Goal: Task Accomplishment & Management: Manage account settings

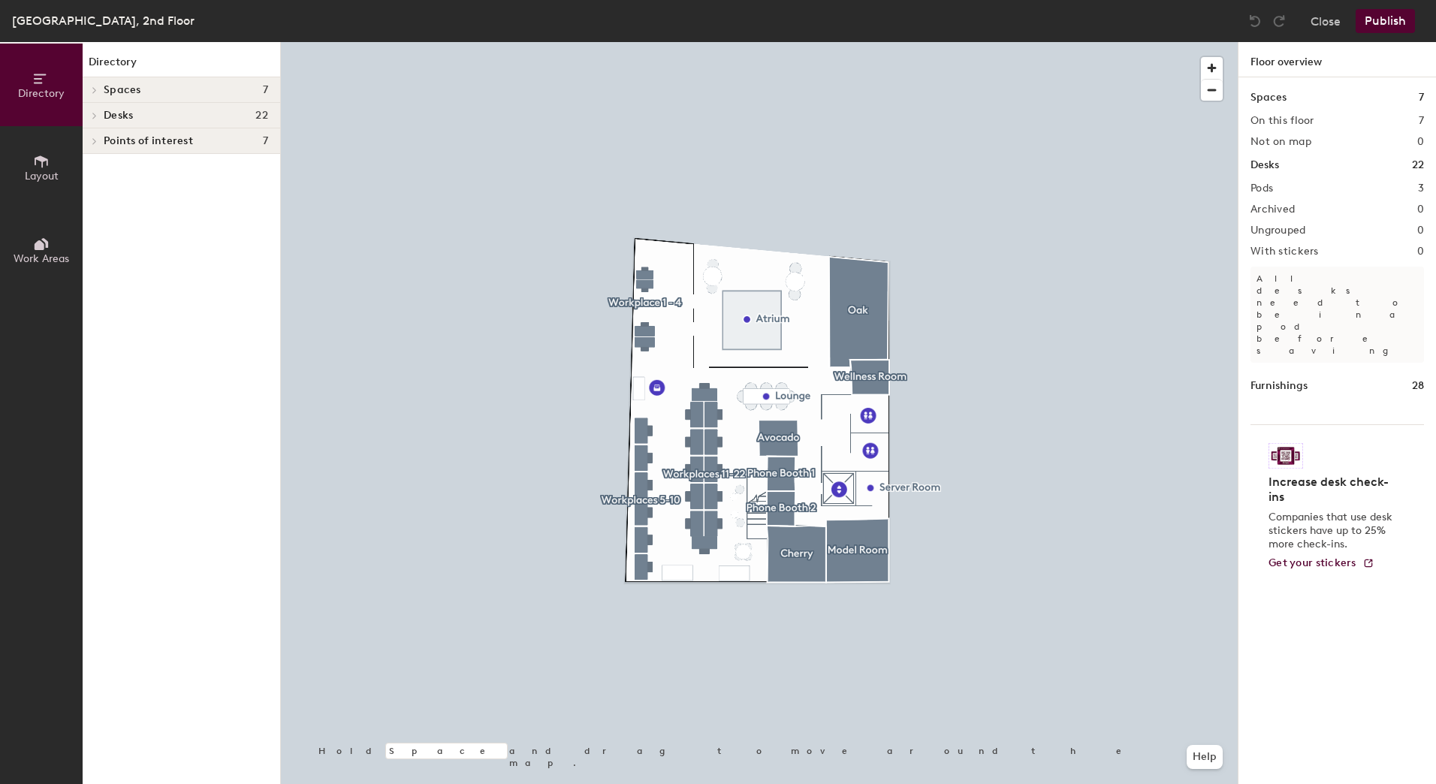
click at [642, 42] on div at bounding box center [759, 42] width 957 height 0
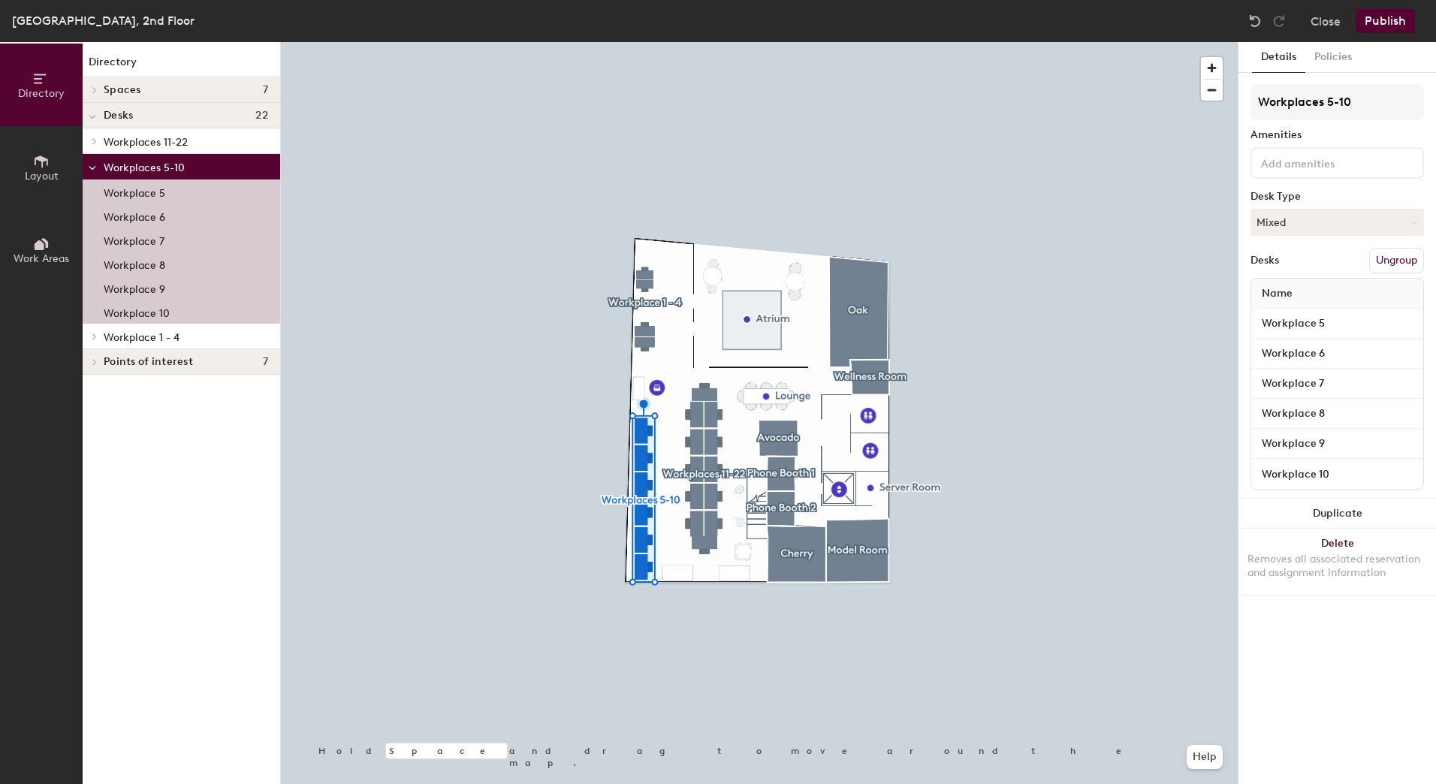
click at [535, 42] on div at bounding box center [759, 42] width 957 height 0
click at [125, 312] on p "Workplace 10" at bounding box center [137, 311] width 66 height 17
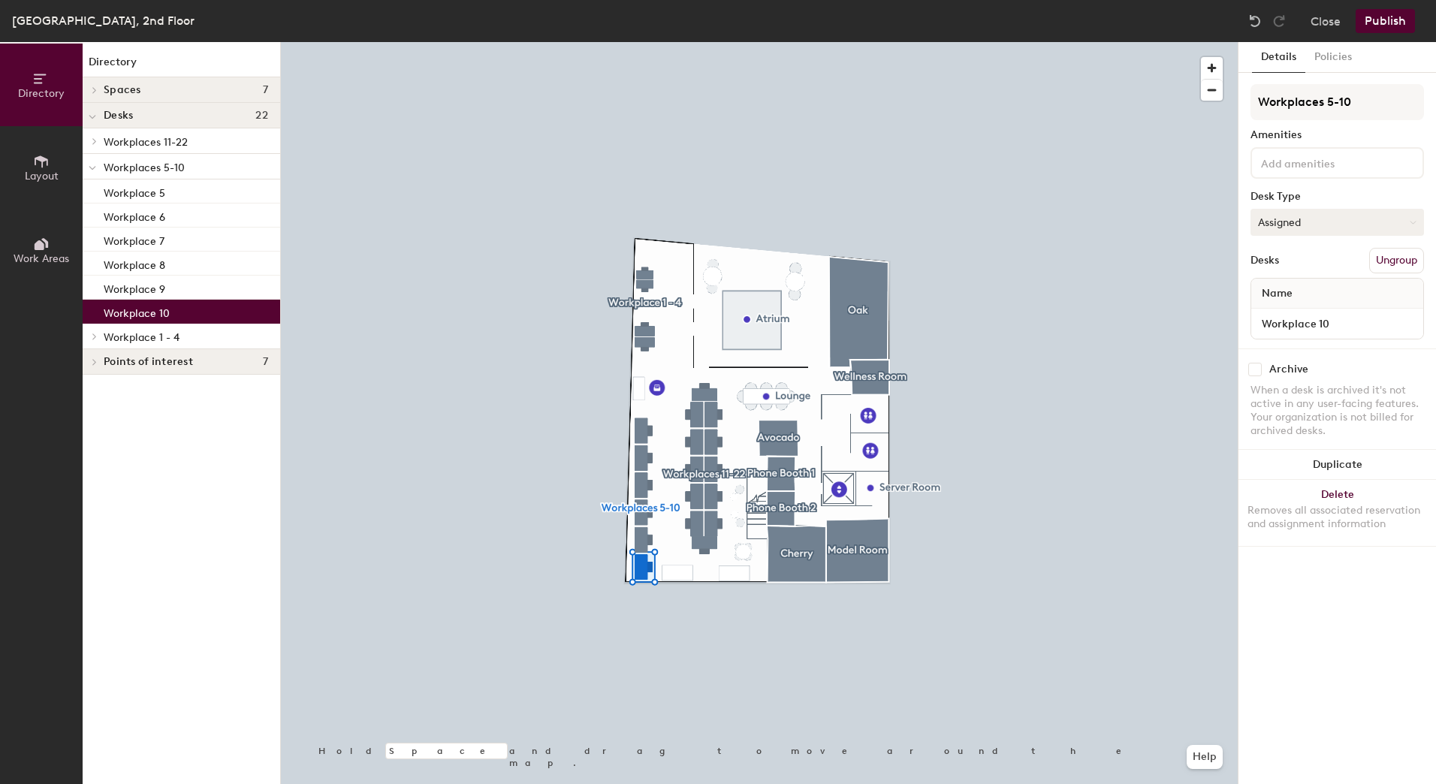
click at [1325, 228] on button "Assigned" at bounding box center [1336, 222] width 173 height 27
click at [1328, 302] on div "Name" at bounding box center [1337, 294] width 172 height 30
click at [1330, 300] on div "Name" at bounding box center [1337, 294] width 172 height 30
click at [1338, 327] on input "Workplace 10" at bounding box center [1337, 323] width 166 height 21
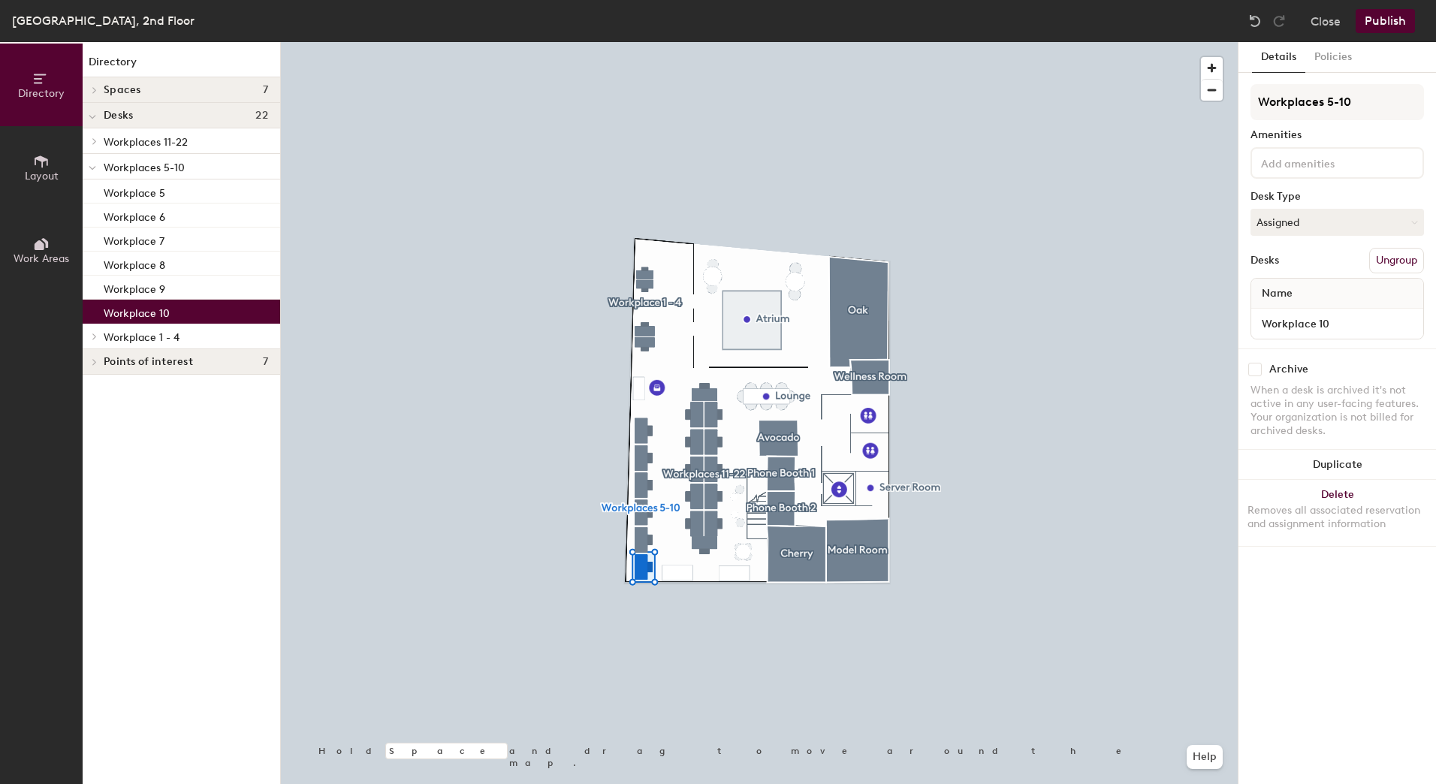
click at [1359, 357] on div "Archive When a desk is archived it's not active in any user-facing features. Yo…" at bounding box center [1336, 401] width 197 height 107
click at [1414, 262] on button "Ungroup" at bounding box center [1396, 261] width 55 height 26
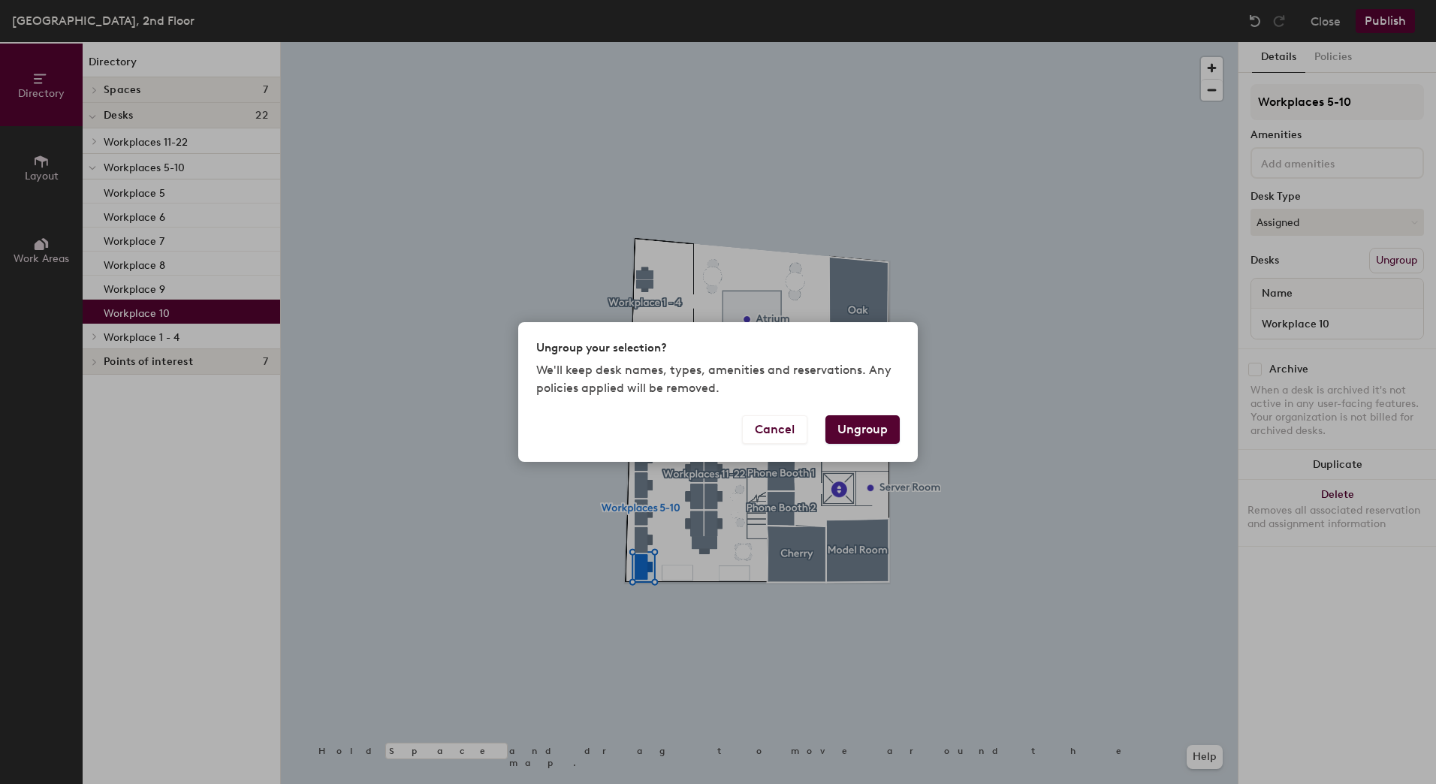
click at [870, 435] on button "Ungroup" at bounding box center [862, 429] width 74 height 29
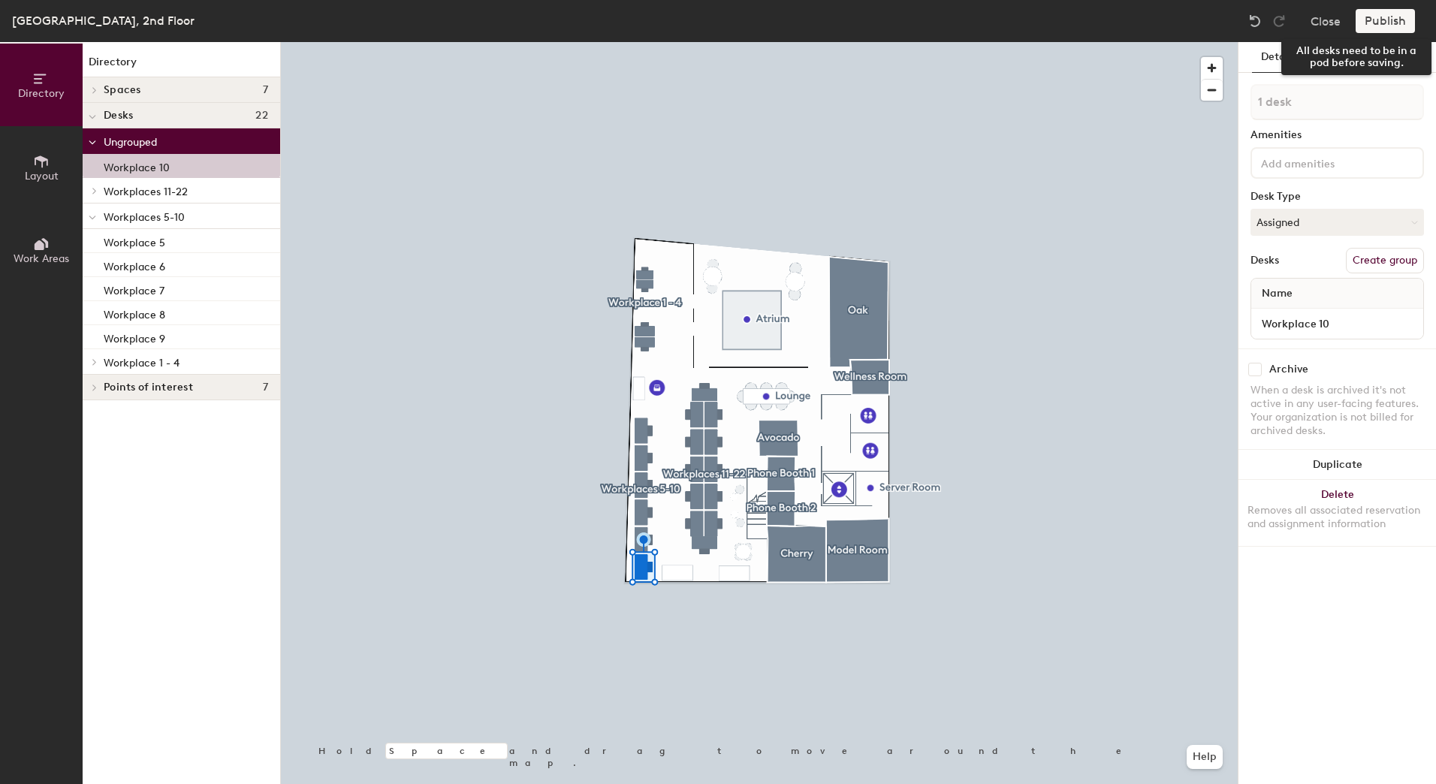
click at [1378, 24] on div "Publish" at bounding box center [1389, 21] width 68 height 24
click at [1397, 19] on div "Publish" at bounding box center [1389, 21] width 68 height 24
click at [1316, 55] on button "Policies" at bounding box center [1333, 57] width 56 height 31
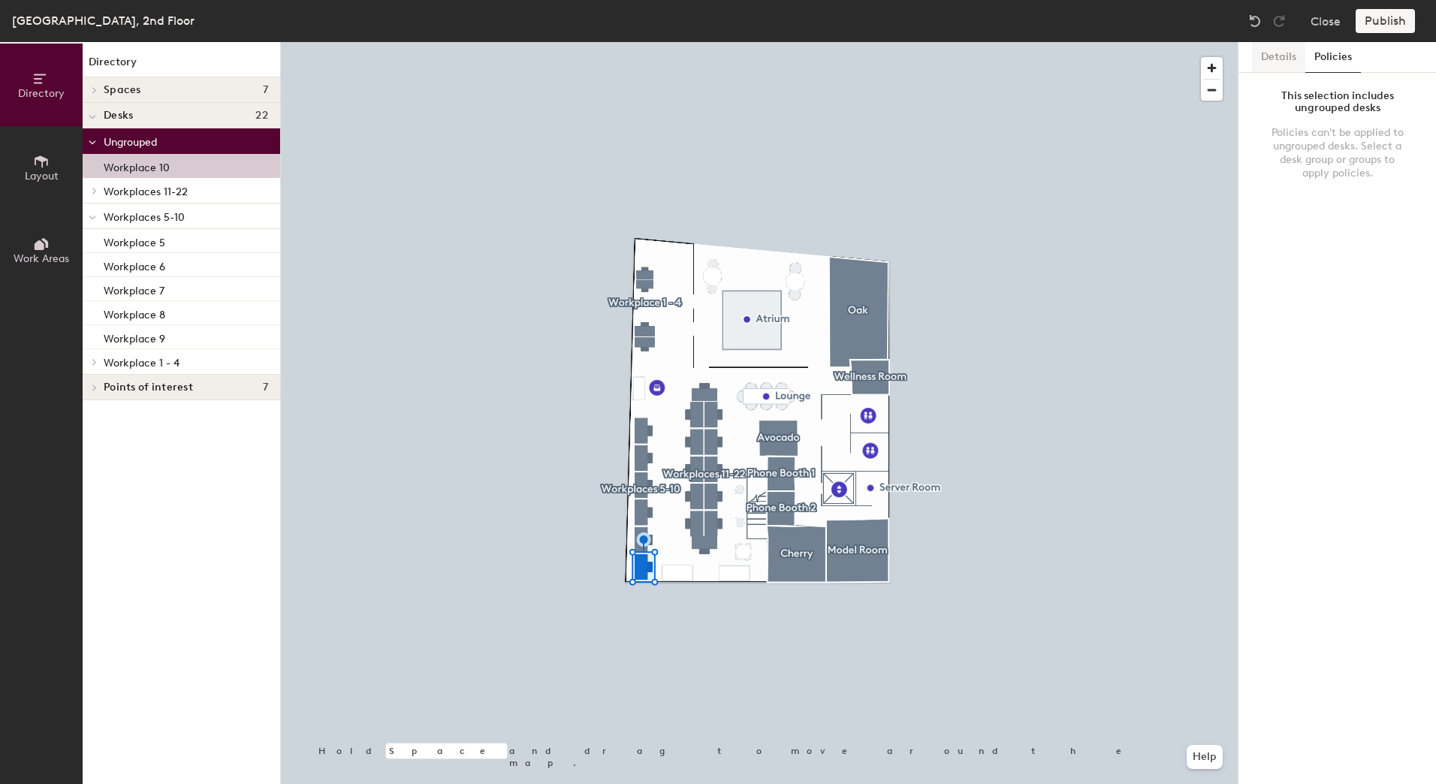
click at [1257, 59] on button "Details" at bounding box center [1278, 57] width 53 height 31
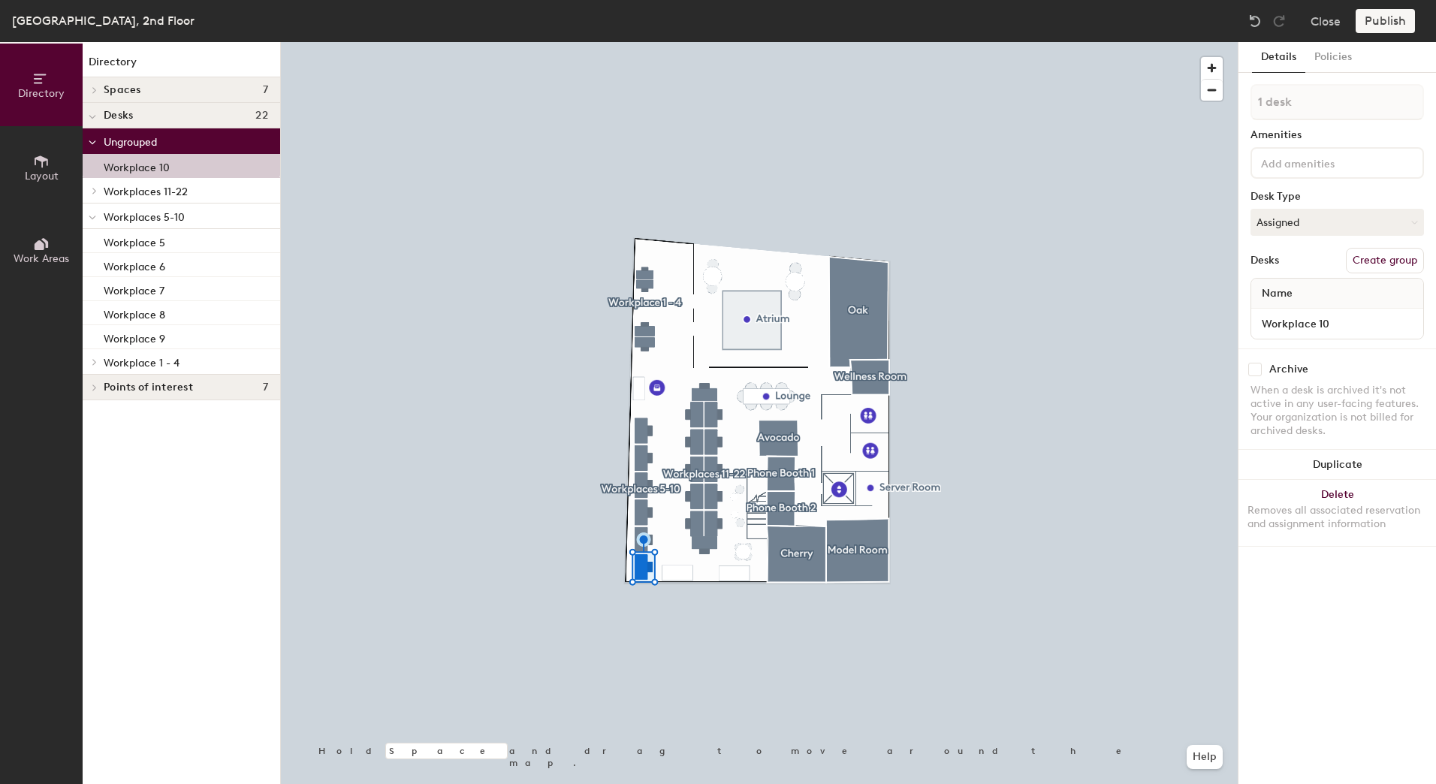
click at [1396, 12] on div "Publish" at bounding box center [1389, 21] width 68 height 24
click at [1394, 19] on div "Publish" at bounding box center [1389, 21] width 68 height 24
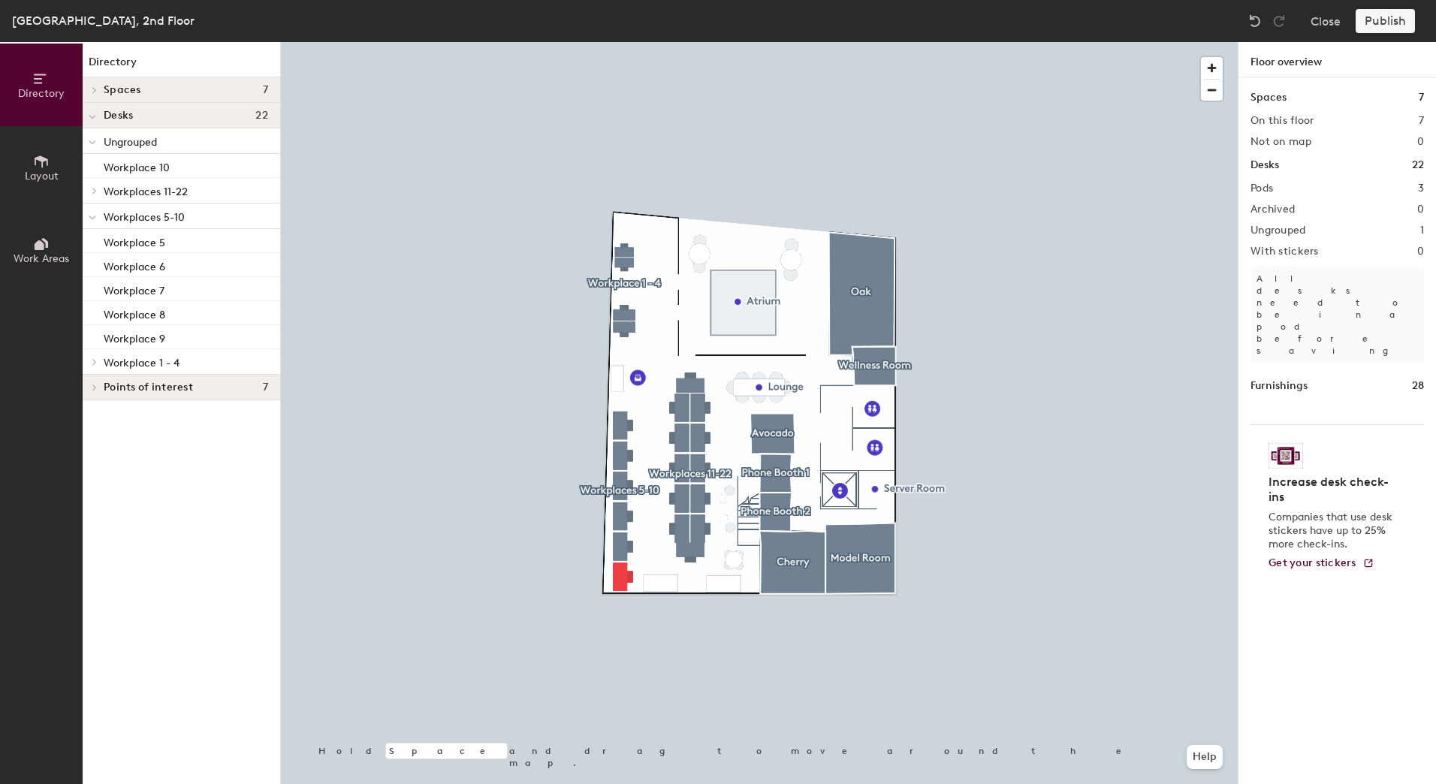
click at [1396, 14] on div "Publish" at bounding box center [1389, 21] width 68 height 24
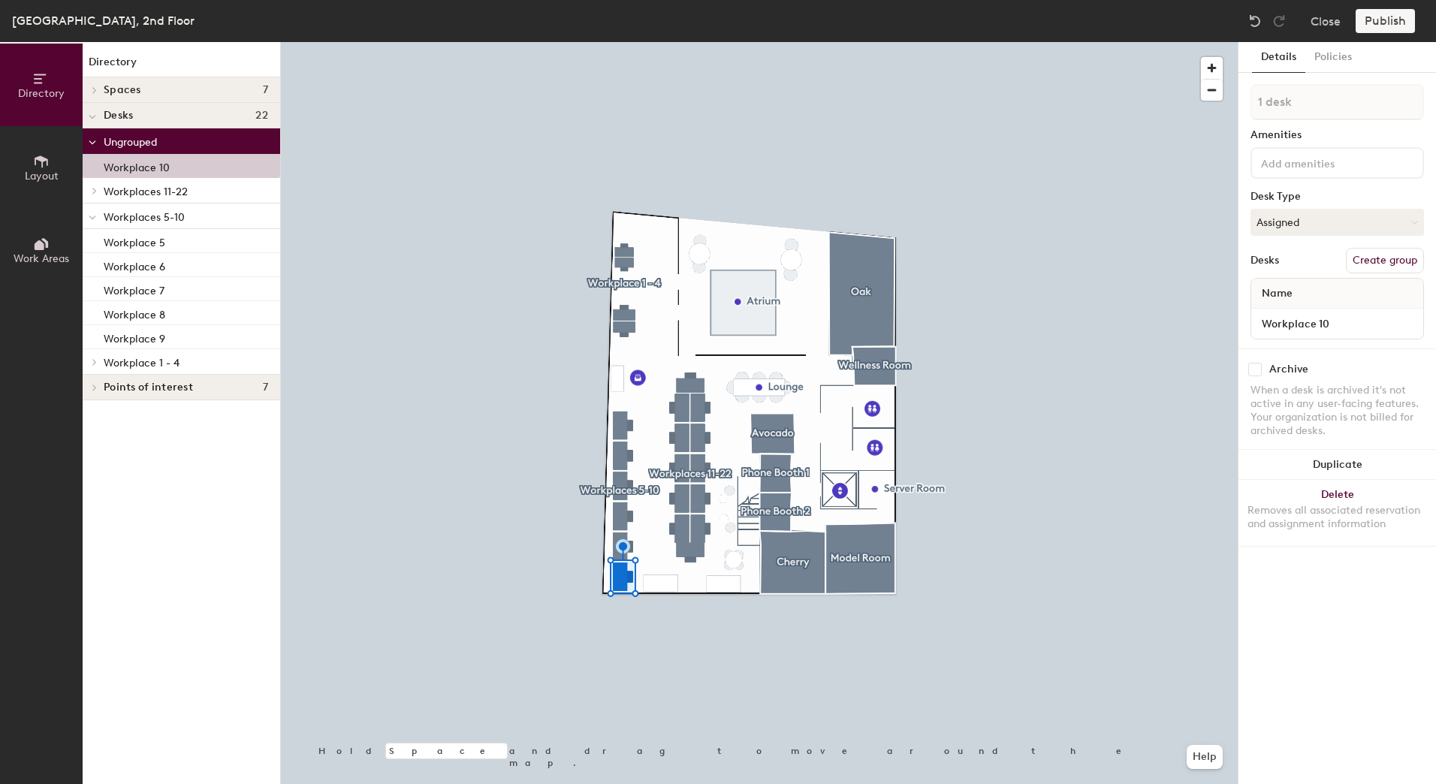
click at [1369, 13] on div "Publish" at bounding box center [1389, 21] width 68 height 24
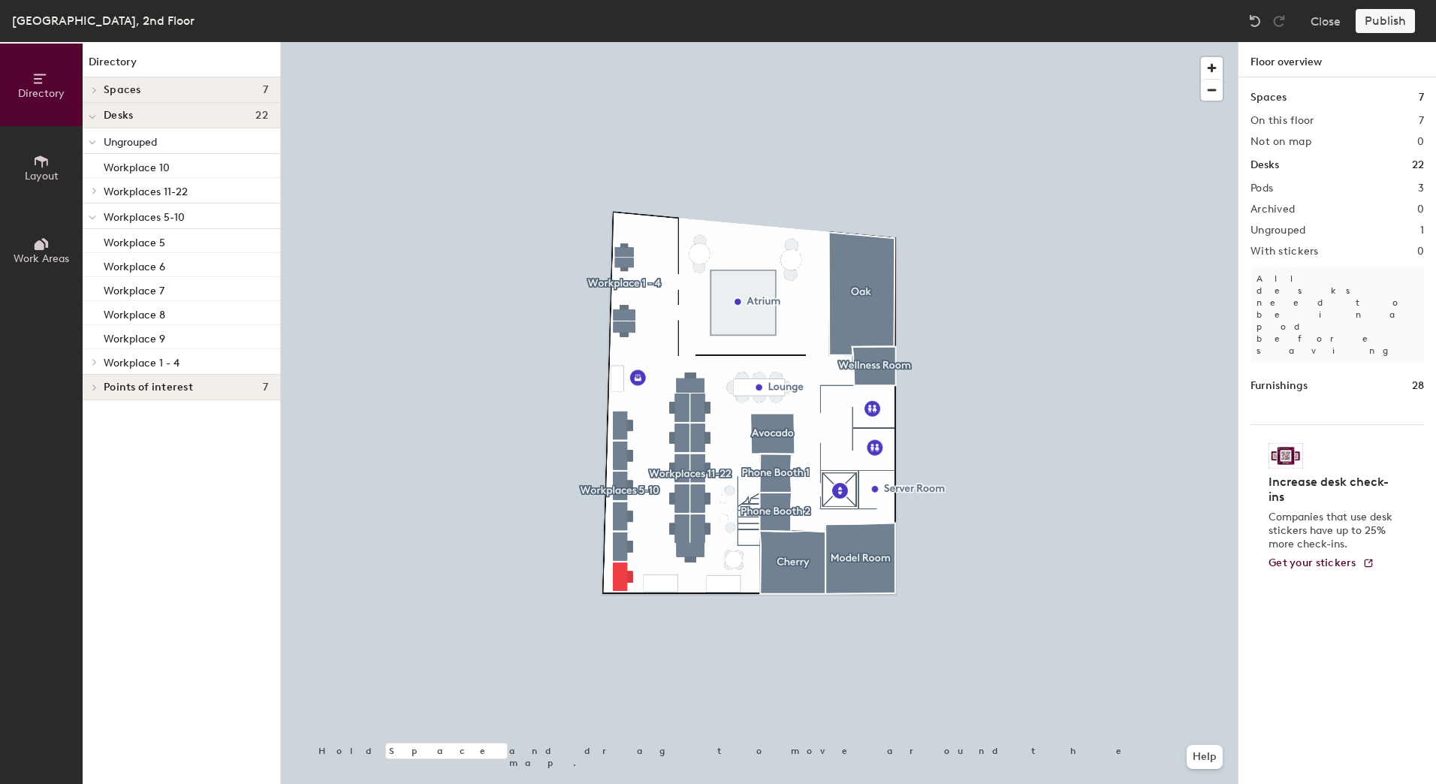
click at [33, 61] on button "Directory" at bounding box center [41, 85] width 83 height 83
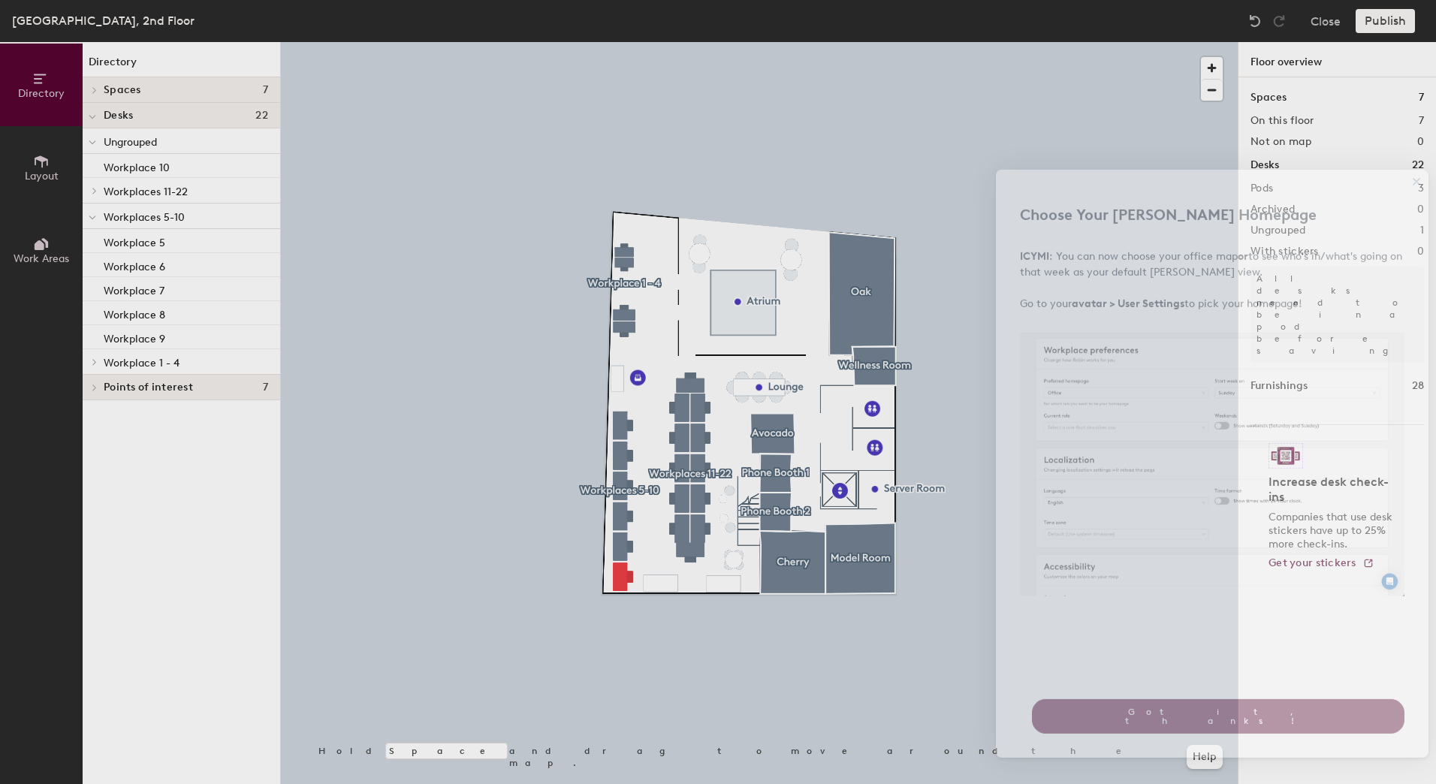
click at [1415, 207] on div "close" at bounding box center [1416, 200] width 12 height 12
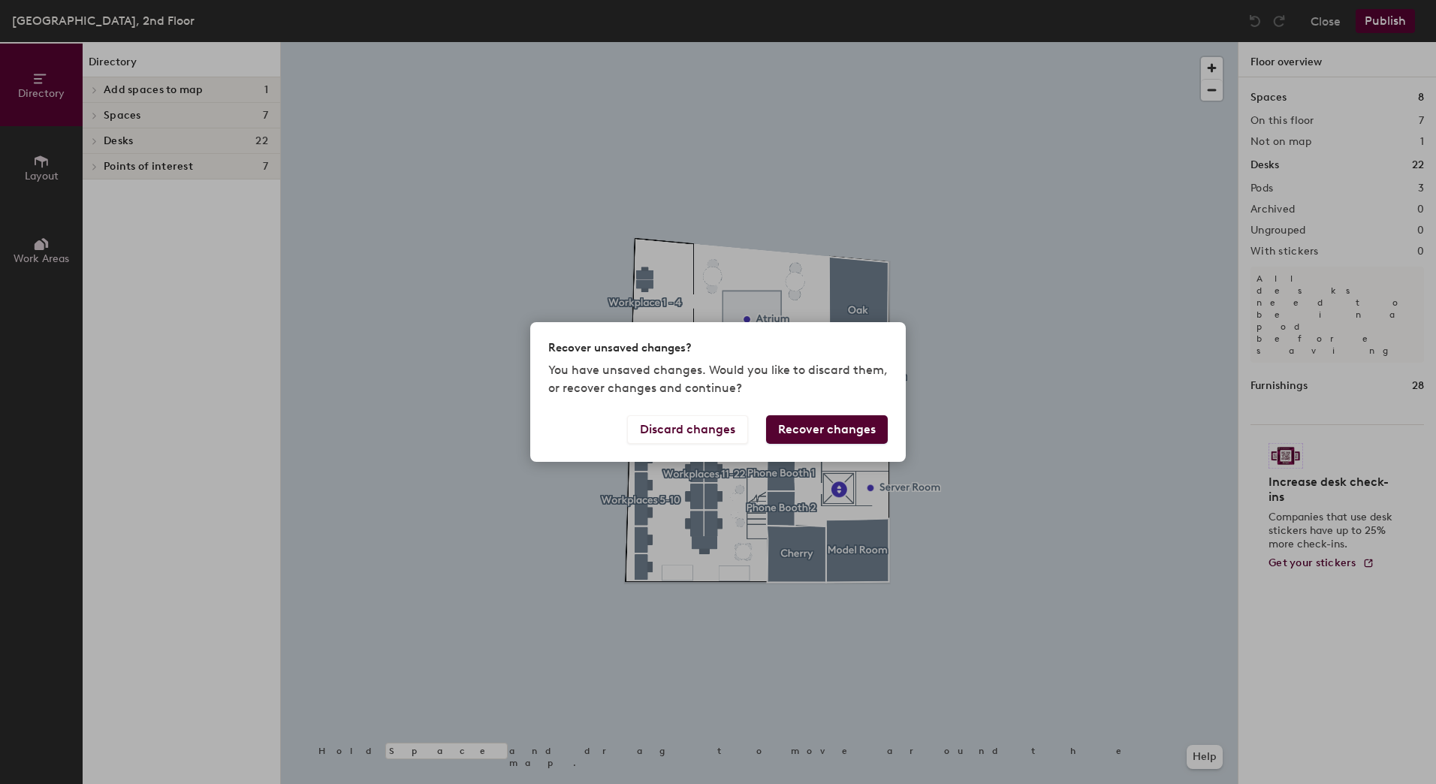
click at [793, 428] on button "Recover changes" at bounding box center [827, 429] width 122 height 29
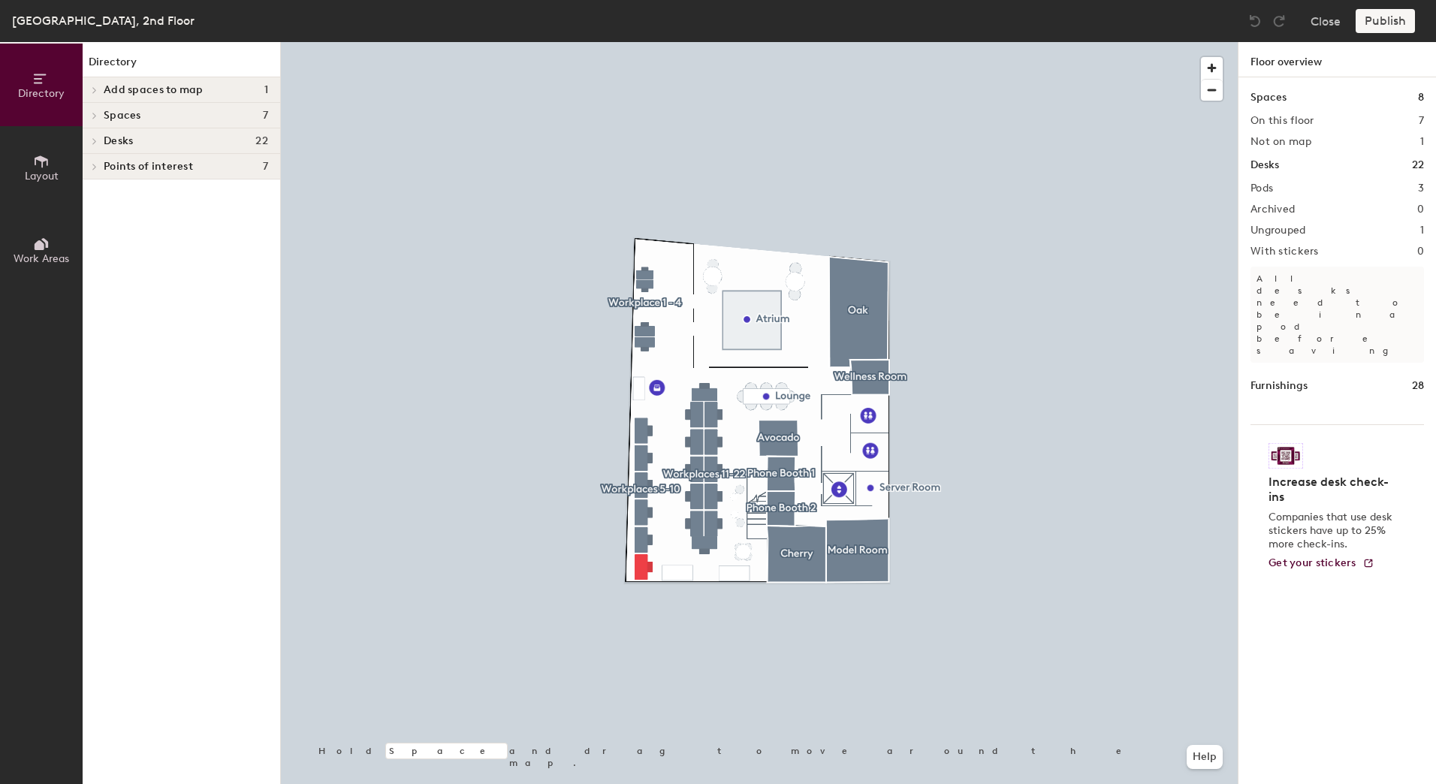
click at [638, 42] on div at bounding box center [759, 42] width 957 height 0
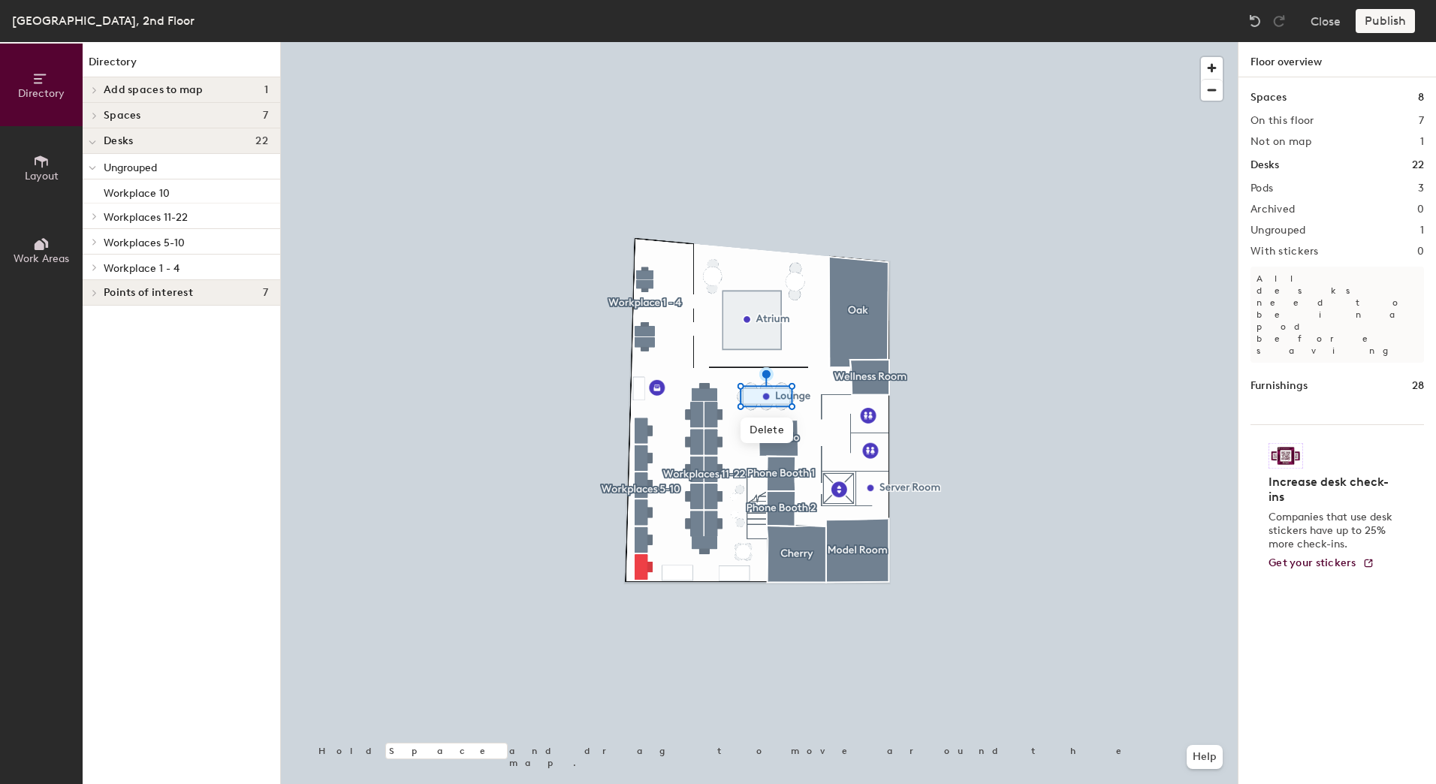
click at [95, 293] on icon at bounding box center [95, 293] width 6 height 8
click at [166, 394] on div "Lounge" at bounding box center [181, 390] width 197 height 24
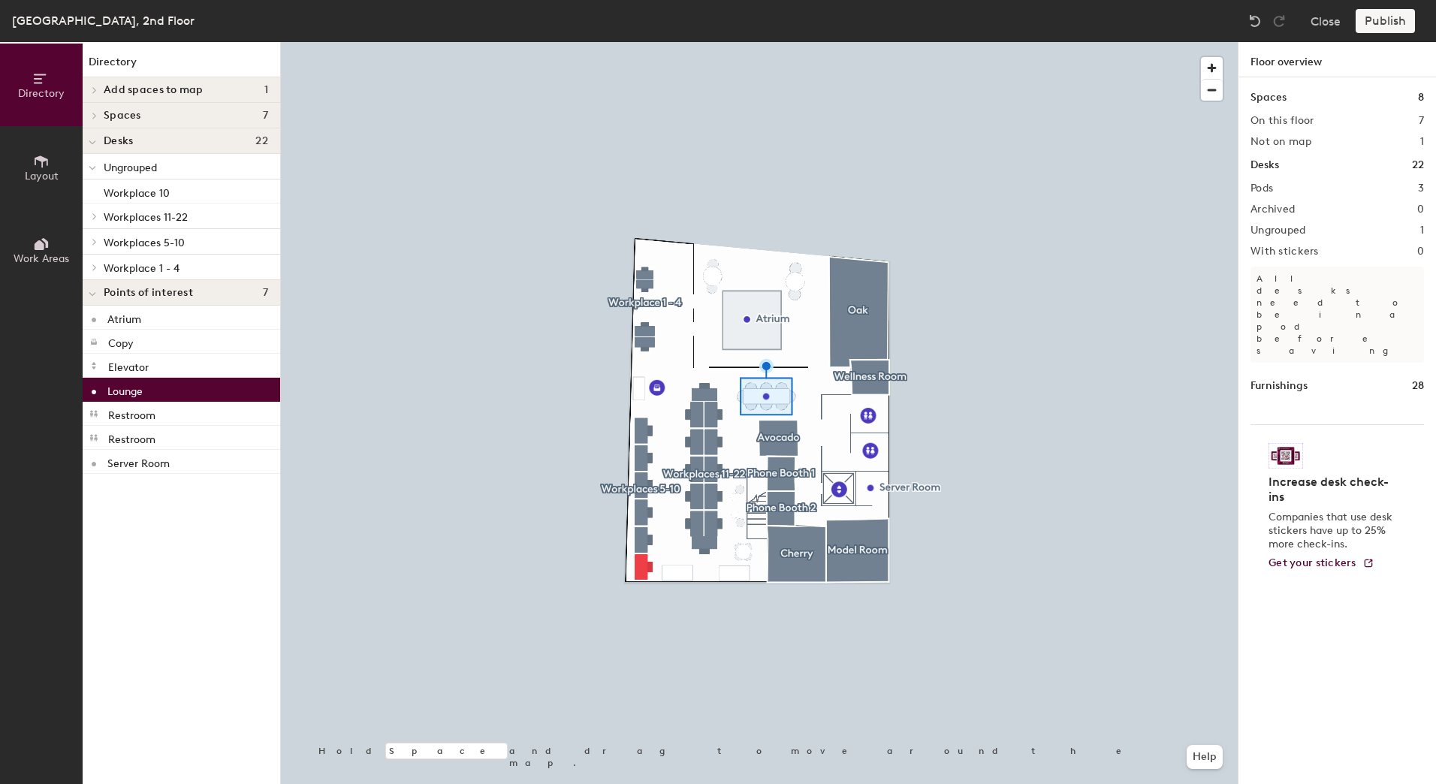
drag, startPoint x: 277, startPoint y: 395, endPoint x: 144, endPoint y: 393, distance: 132.9
click at [144, 393] on div "Lounge" at bounding box center [181, 390] width 197 height 24
click at [110, 384] on p "Lounge" at bounding box center [124, 389] width 35 height 17
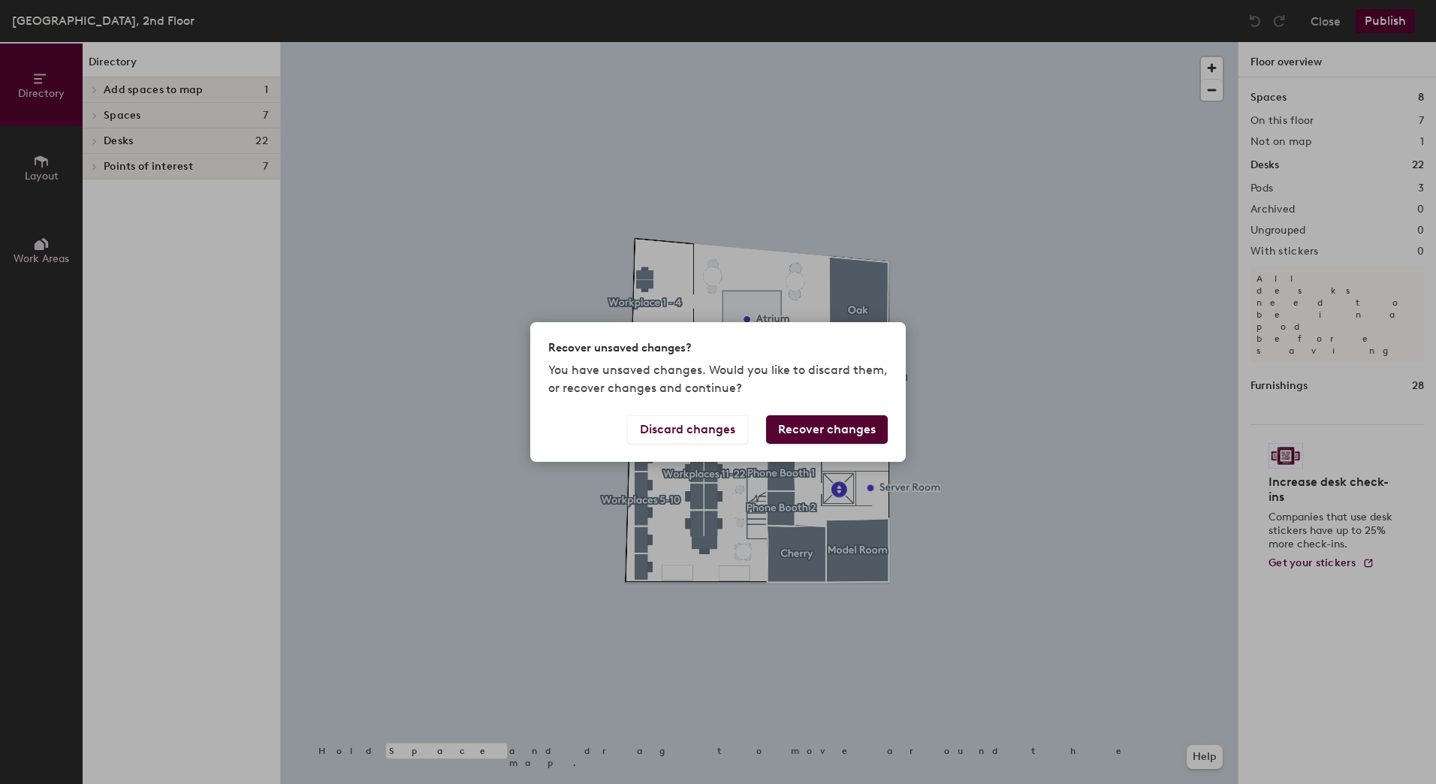
click at [825, 424] on button "Recover changes" at bounding box center [827, 429] width 122 height 29
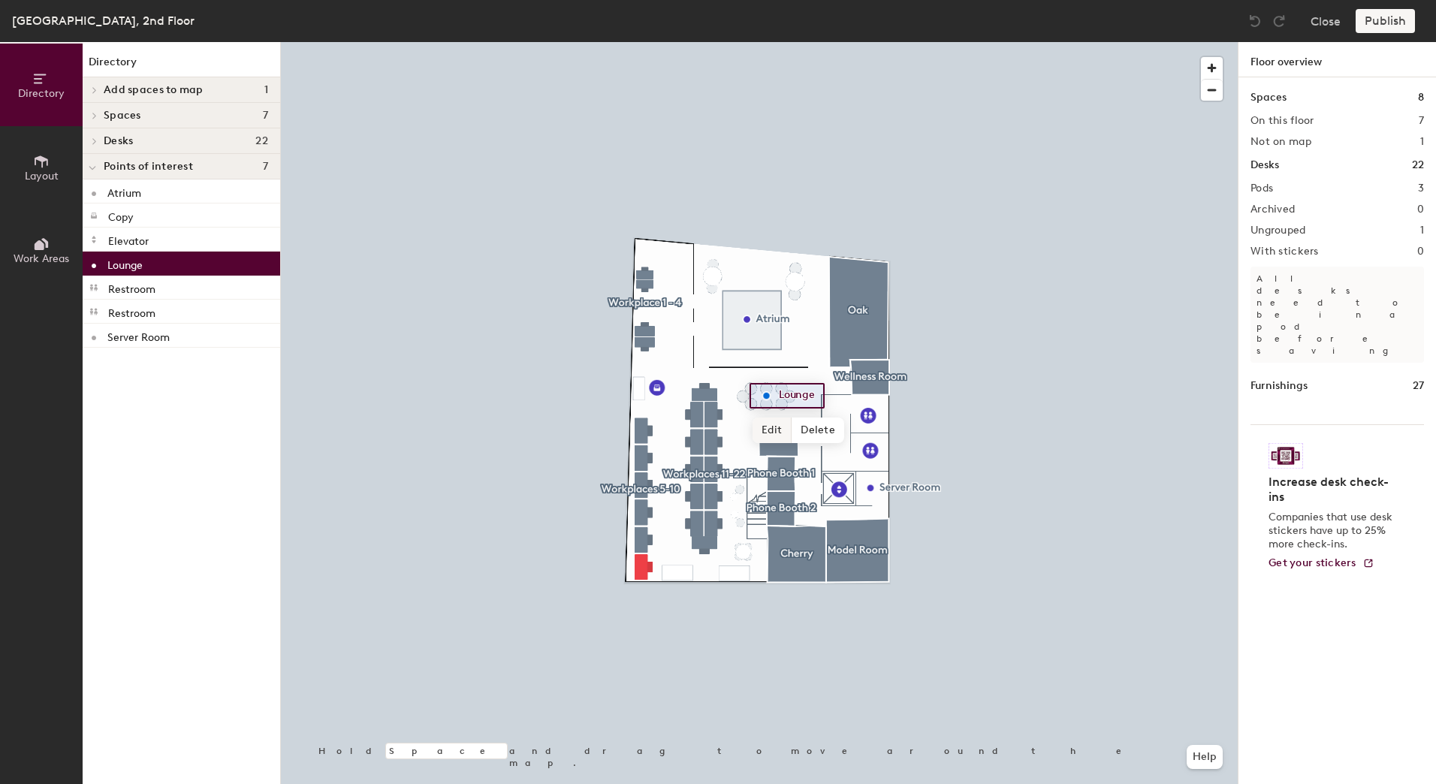
click at [778, 425] on span "Edit" at bounding box center [771, 431] width 39 height 26
type input "Open Desks"
click at [803, 421] on span "Done" at bounding box center [801, 431] width 44 height 26
click at [1391, 20] on div "Publish" at bounding box center [1389, 21] width 68 height 24
click at [1379, 12] on div "Publish" at bounding box center [1389, 21] width 68 height 24
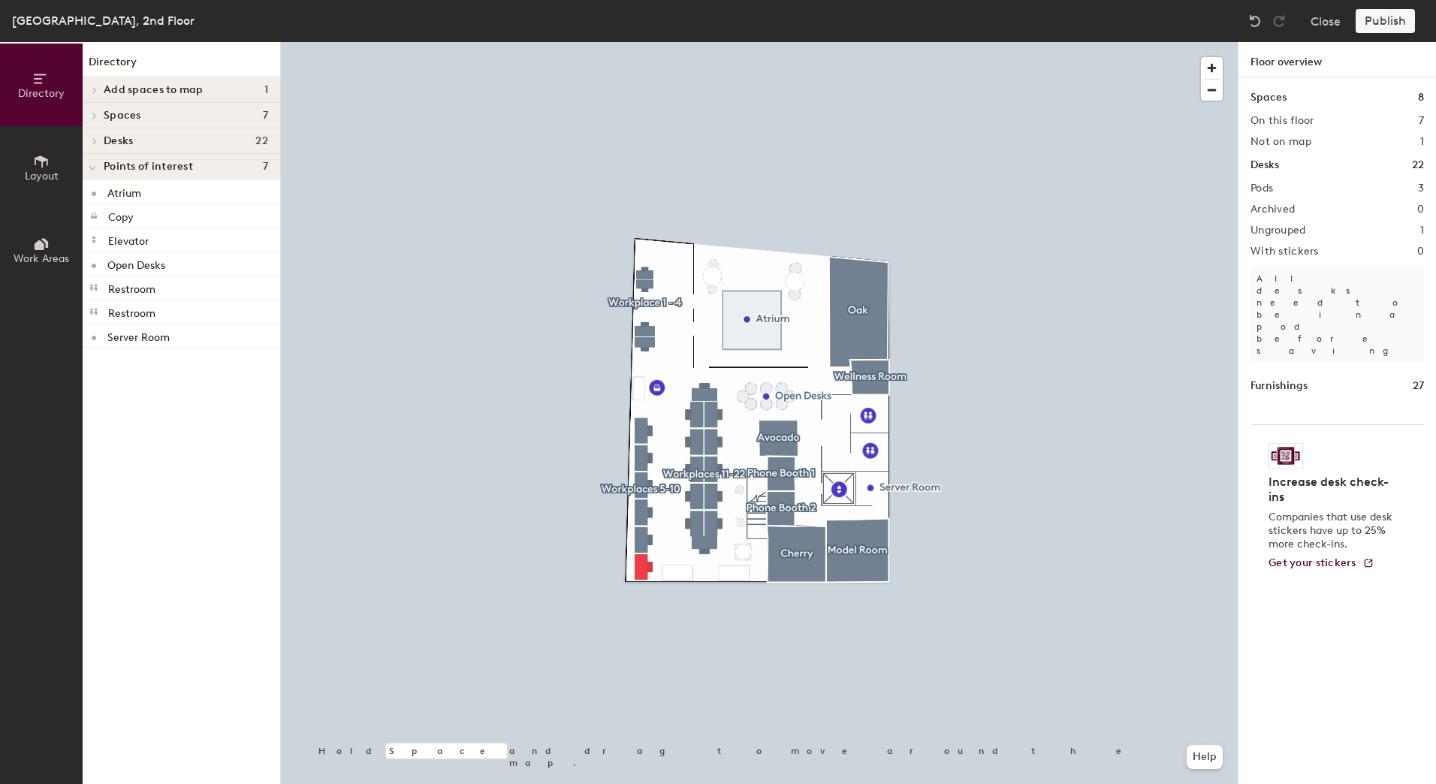
click at [1385, 26] on div "Publish" at bounding box center [1389, 21] width 68 height 24
click at [47, 162] on icon at bounding box center [42, 161] width 14 height 12
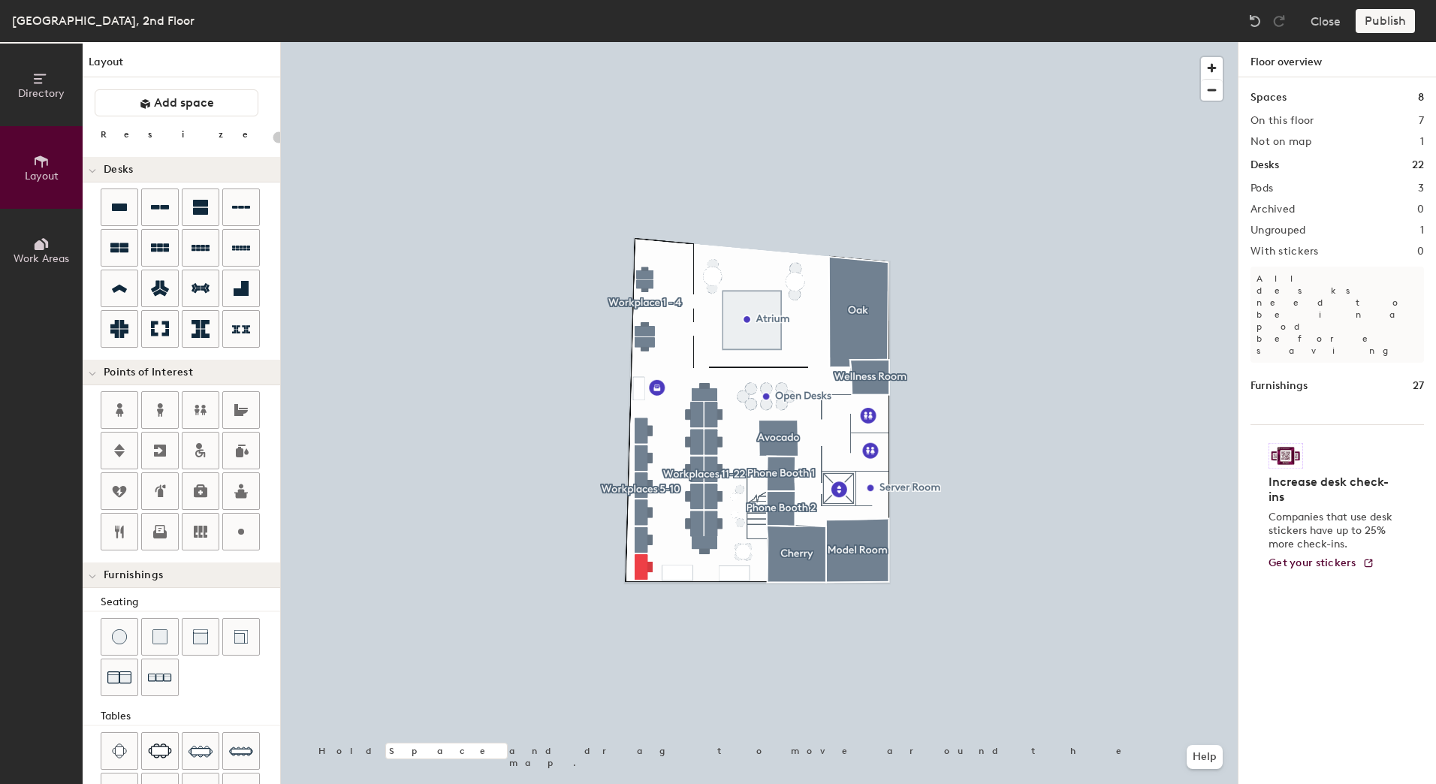
click at [28, 264] on span "Work Areas" at bounding box center [42, 258] width 56 height 13
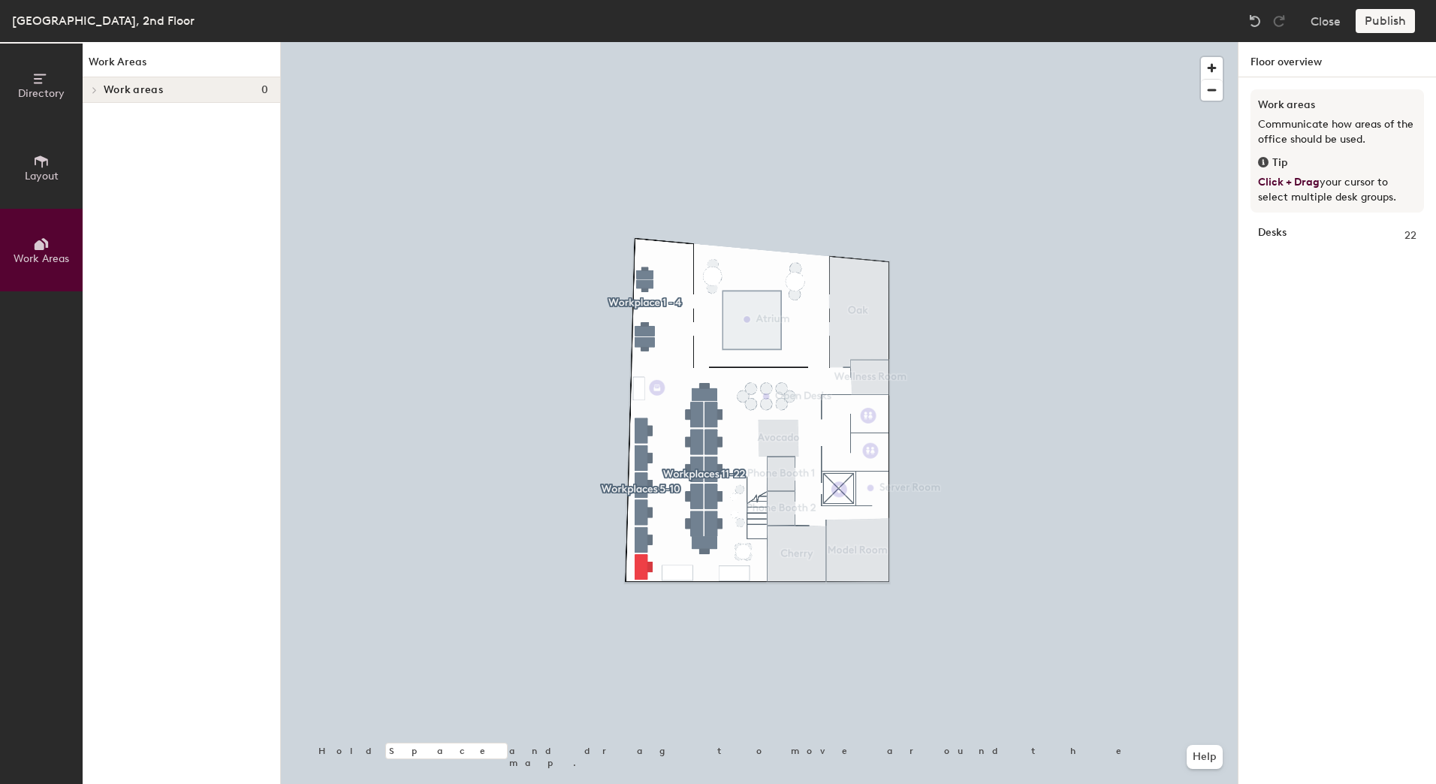
click at [1392, 31] on div "Publish" at bounding box center [1389, 21] width 68 height 24
click at [1321, 25] on button "Close" at bounding box center [1325, 21] width 30 height 24
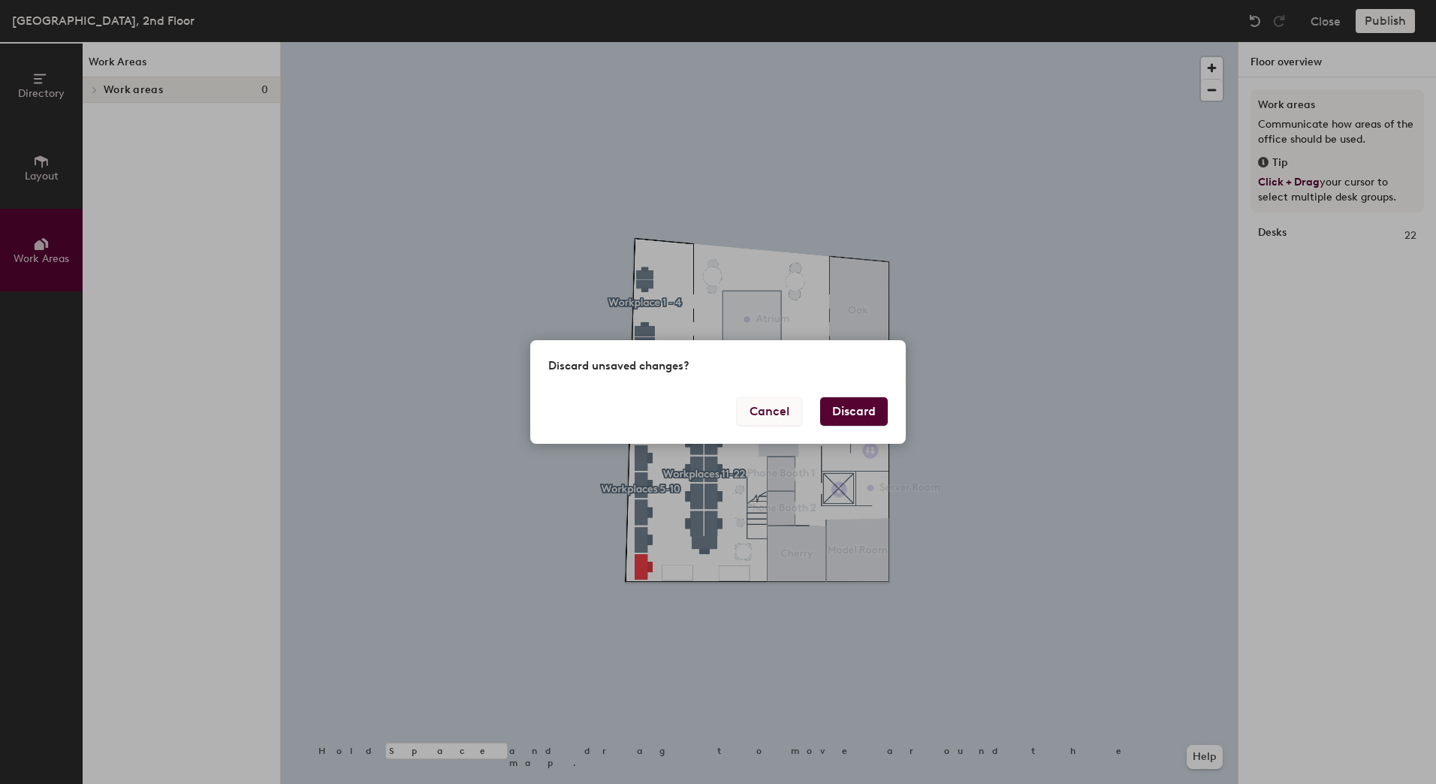
click at [761, 405] on button "Cancel" at bounding box center [769, 411] width 65 height 29
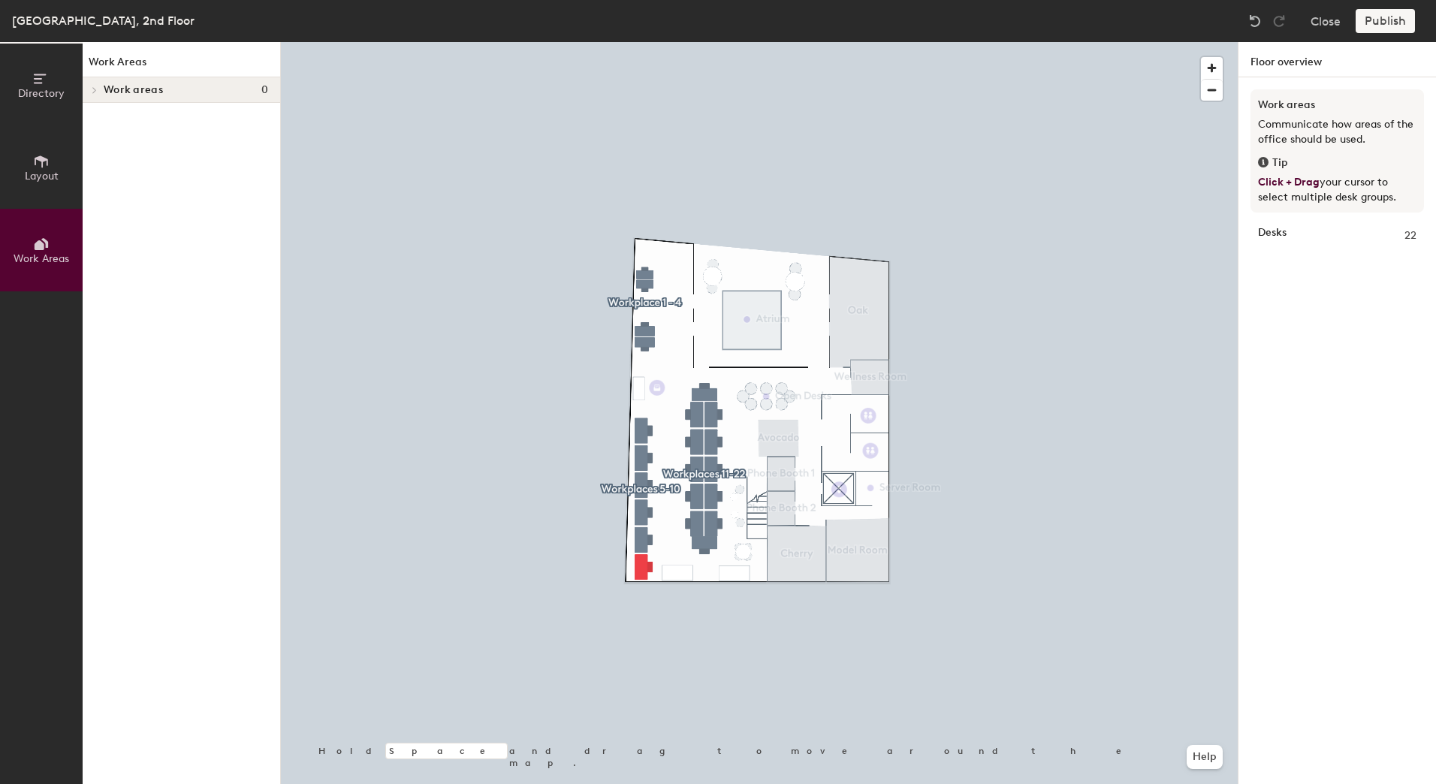
click at [13, 123] on button "Directory" at bounding box center [41, 85] width 83 height 83
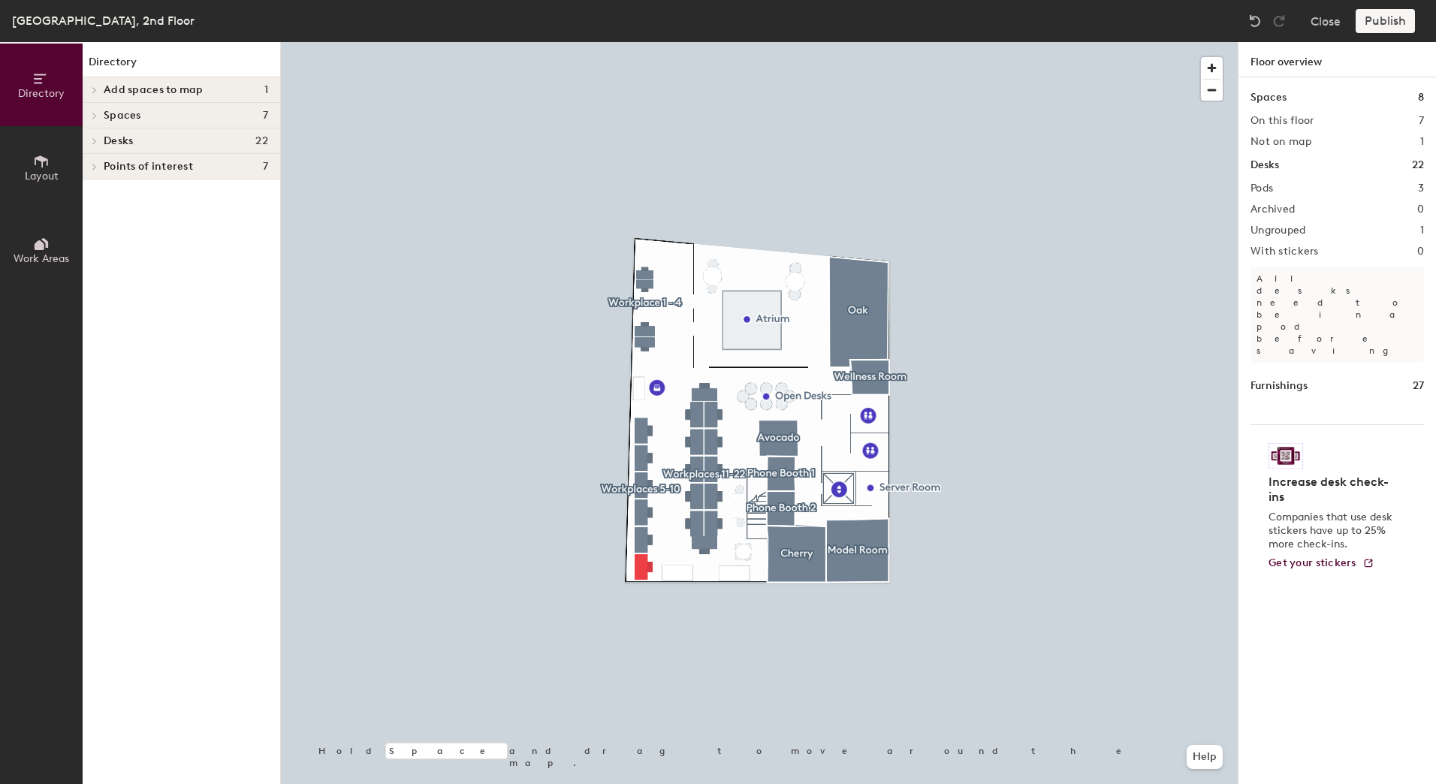
click at [39, 150] on button "Layout" at bounding box center [41, 167] width 83 height 83
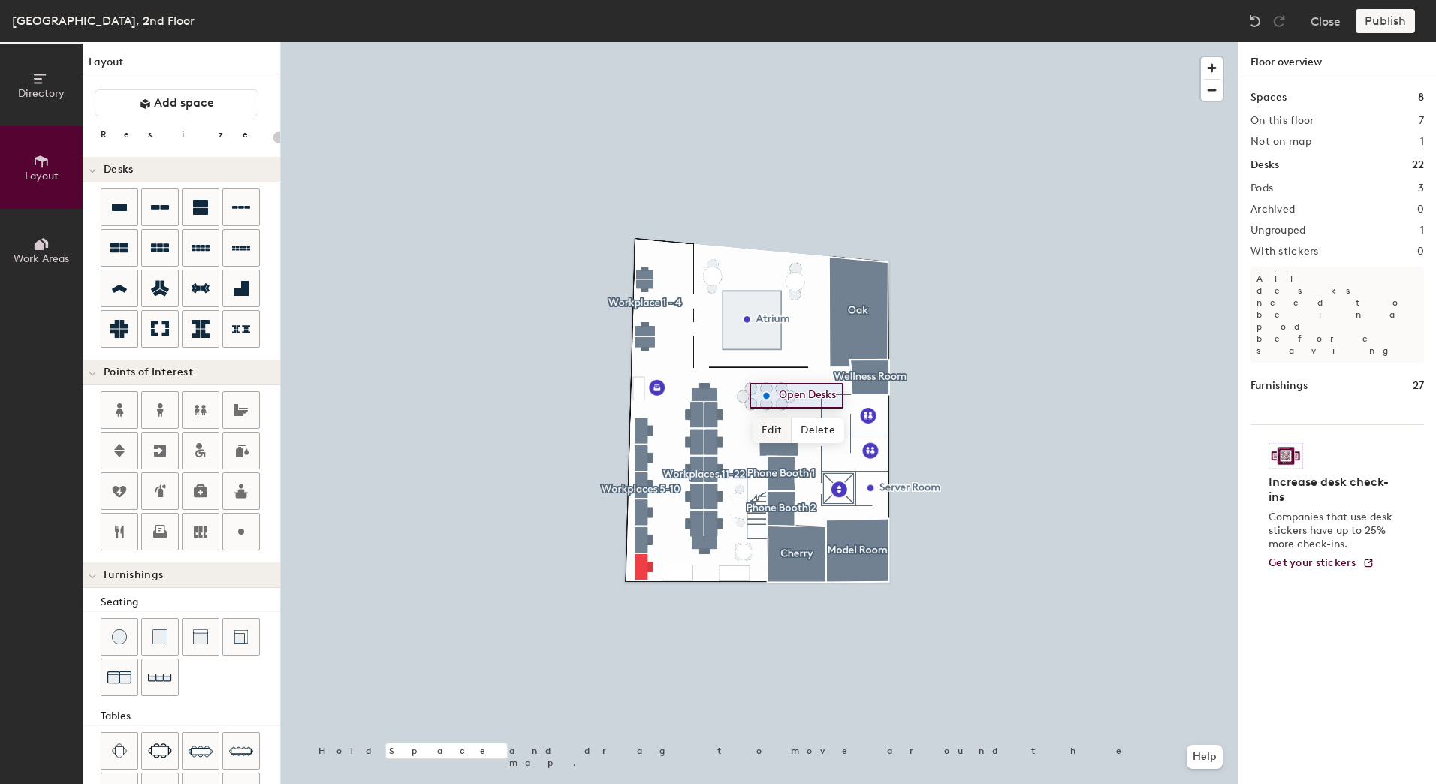
click at [978, 42] on div at bounding box center [759, 42] width 957 height 0
type input "20"
click at [41, 101] on button "Directory" at bounding box center [41, 85] width 83 height 83
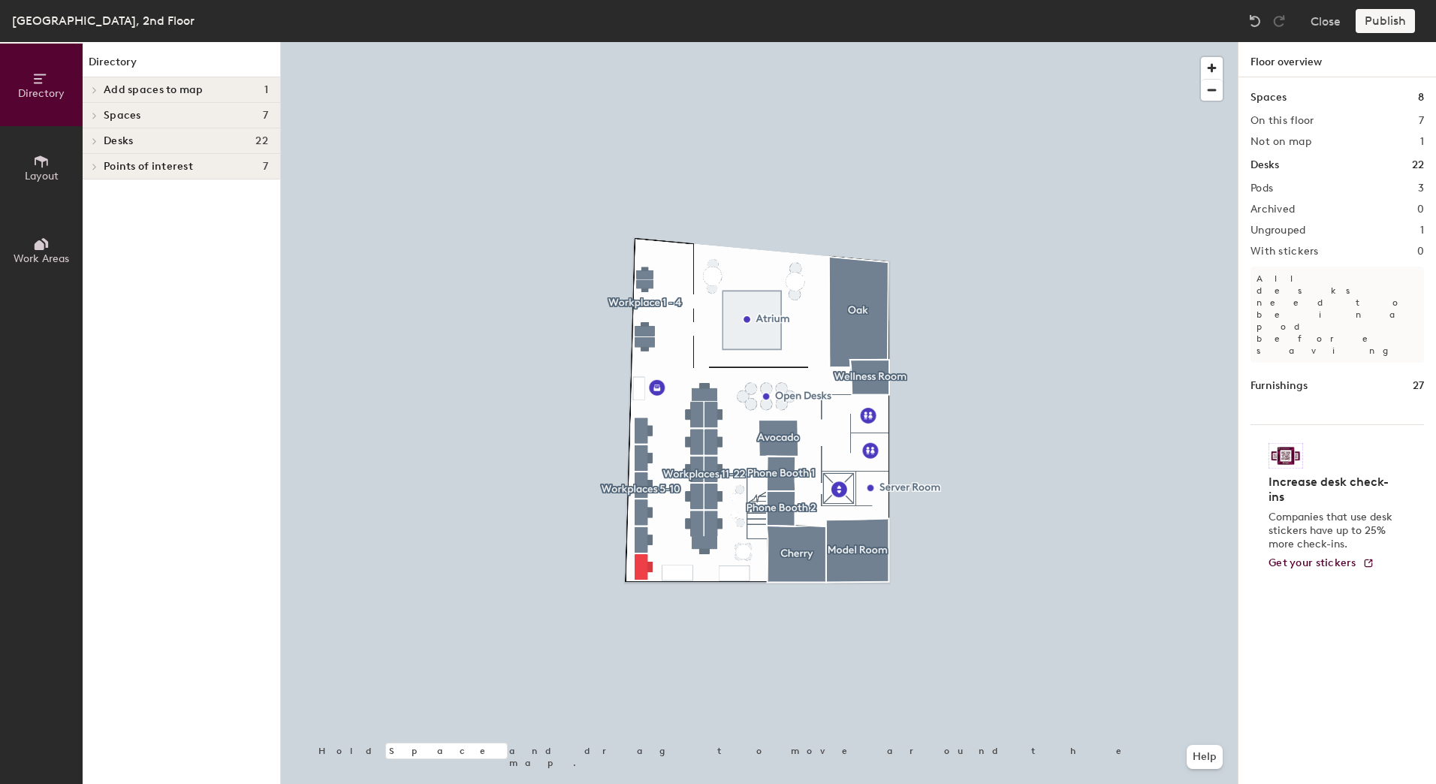
click at [1374, 14] on div "Publish" at bounding box center [1389, 21] width 68 height 24
click at [1382, 17] on div "Publish" at bounding box center [1389, 21] width 68 height 24
drag, startPoint x: 1374, startPoint y: 177, endPoint x: 1383, endPoint y: 177, distance: 9.0
click at [1376, 177] on div "Spaces 8 On this floor 7 Not on map 1 Desks 22 Pods 3 Archived 0 Ungrouped 1 Wi…" at bounding box center [1336, 448] width 197 height 742
click at [1346, 113] on div "Spaces 8 On this floor 7 Not on map 1 Desks 22 Pods 3 Archived 0 Ungrouped 1 Wi…" at bounding box center [1336, 448] width 197 height 742
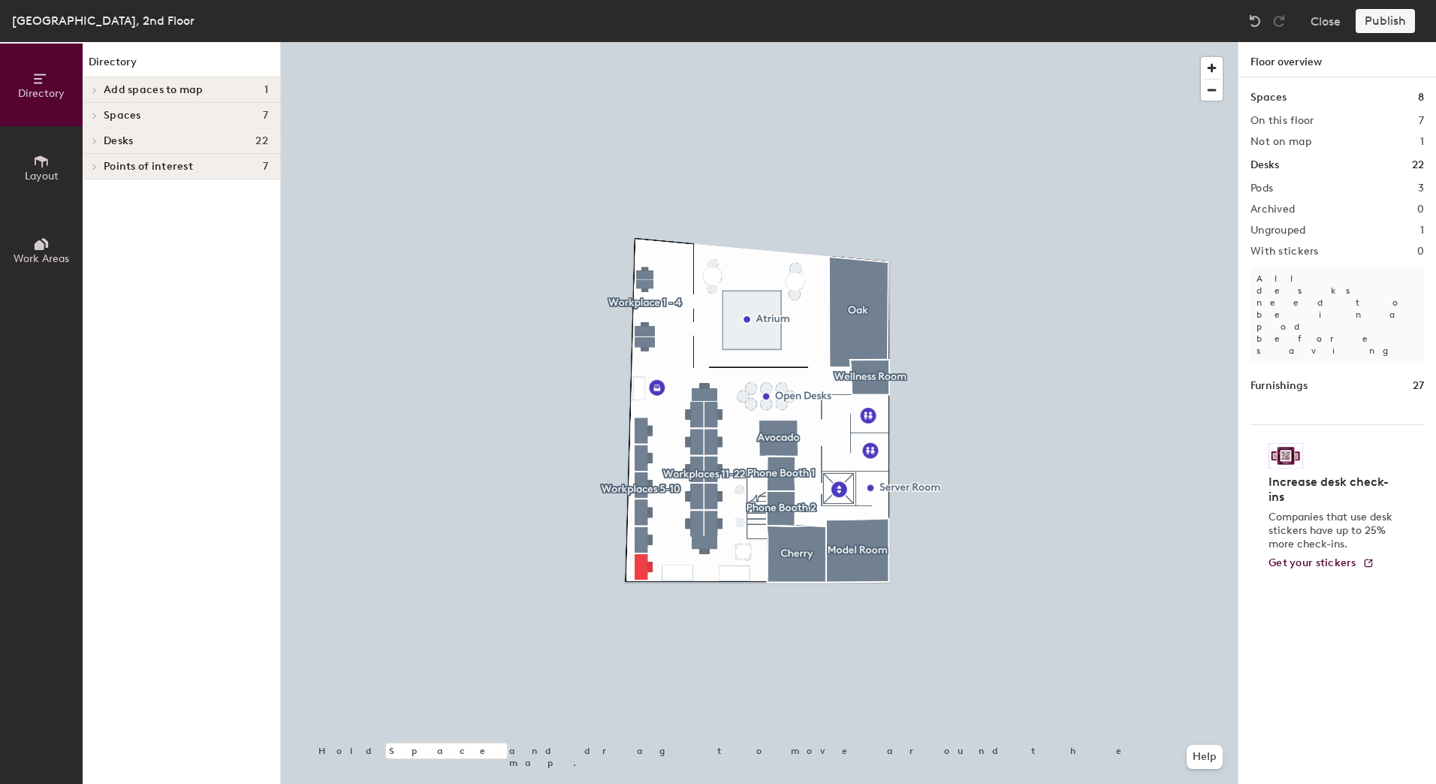
click at [68, 176] on button "Layout" at bounding box center [41, 167] width 83 height 83
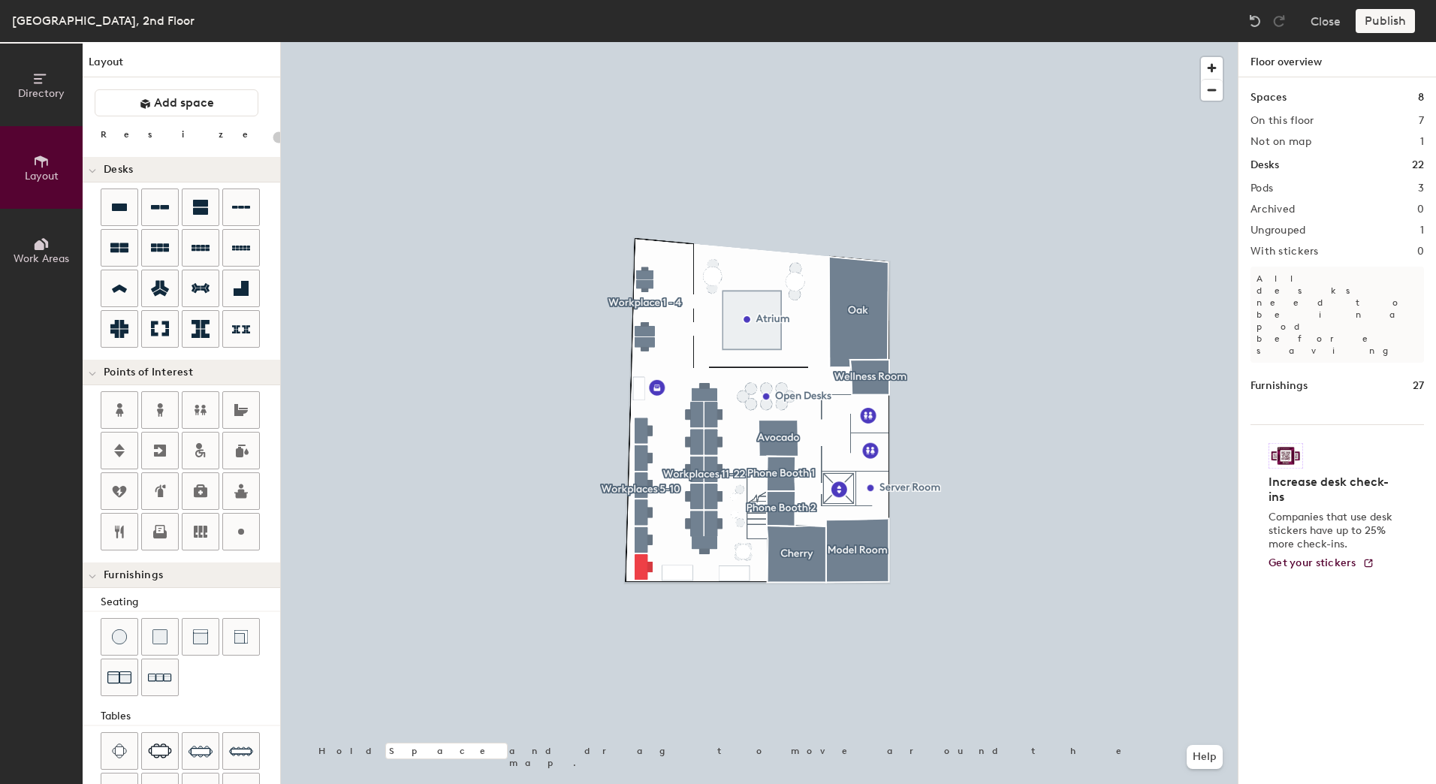
click at [54, 94] on span "Directory" at bounding box center [41, 93] width 47 height 13
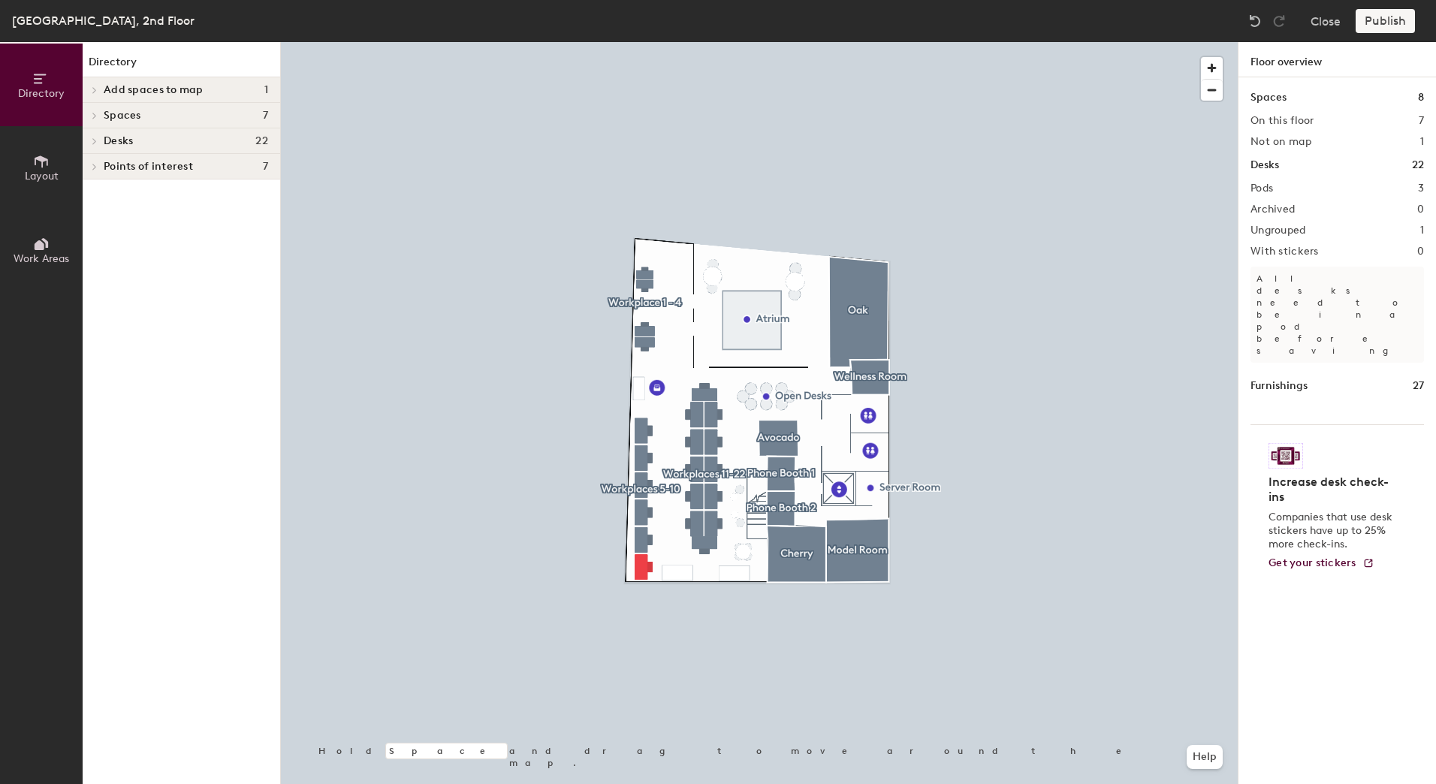
click at [95, 164] on icon at bounding box center [95, 167] width 6 height 8
click at [159, 259] on p "Open Desks" at bounding box center [136, 263] width 58 height 17
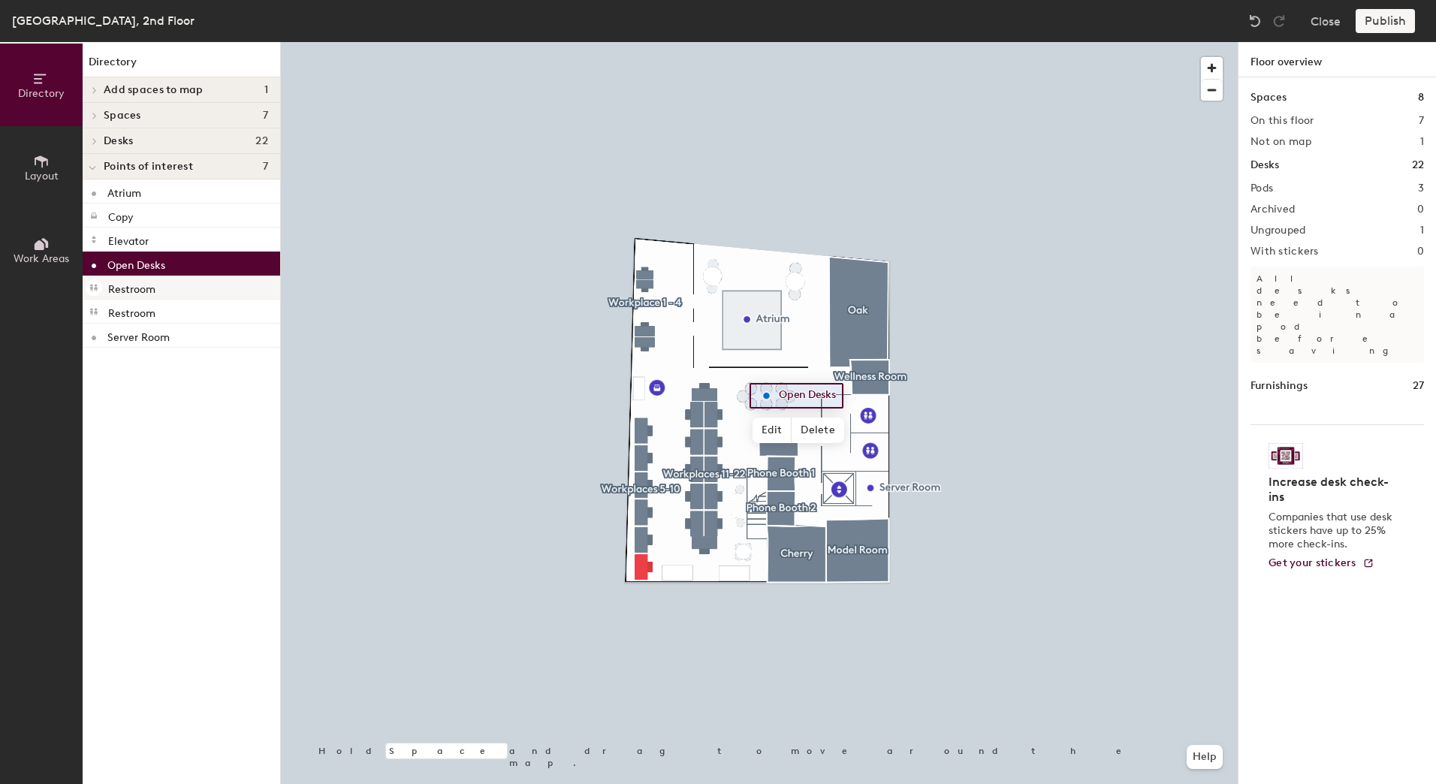
click at [951, 42] on div at bounding box center [759, 42] width 957 height 0
click at [1385, 16] on div "Publish" at bounding box center [1389, 21] width 68 height 24
click at [1390, 22] on div "Publish" at bounding box center [1389, 21] width 68 height 24
click at [1394, 25] on div "Publish" at bounding box center [1389, 21] width 68 height 24
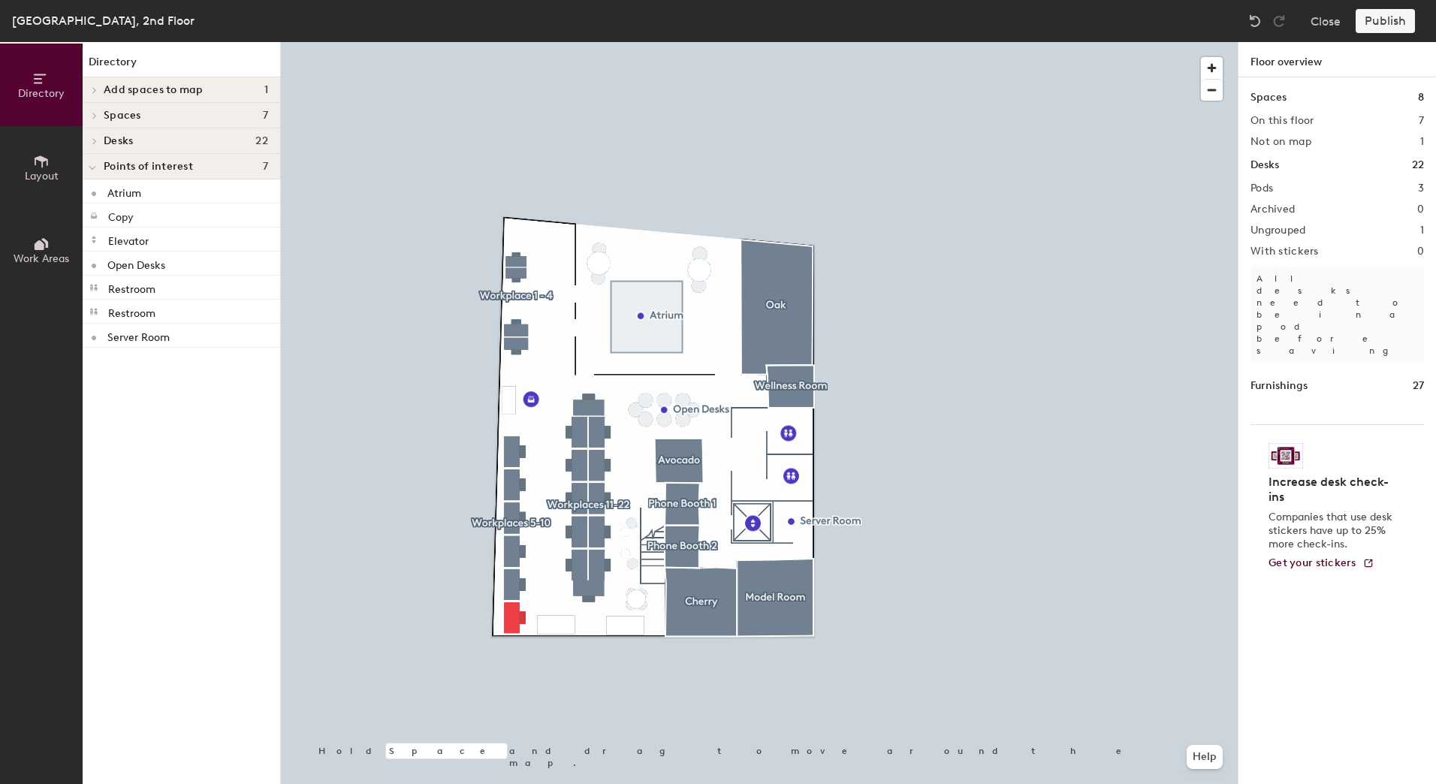
click at [47, 21] on div "[GEOGRAPHIC_DATA], 2nd Floor" at bounding box center [103, 20] width 182 height 19
click at [33, 170] on span "Layout" at bounding box center [42, 176] width 34 height 13
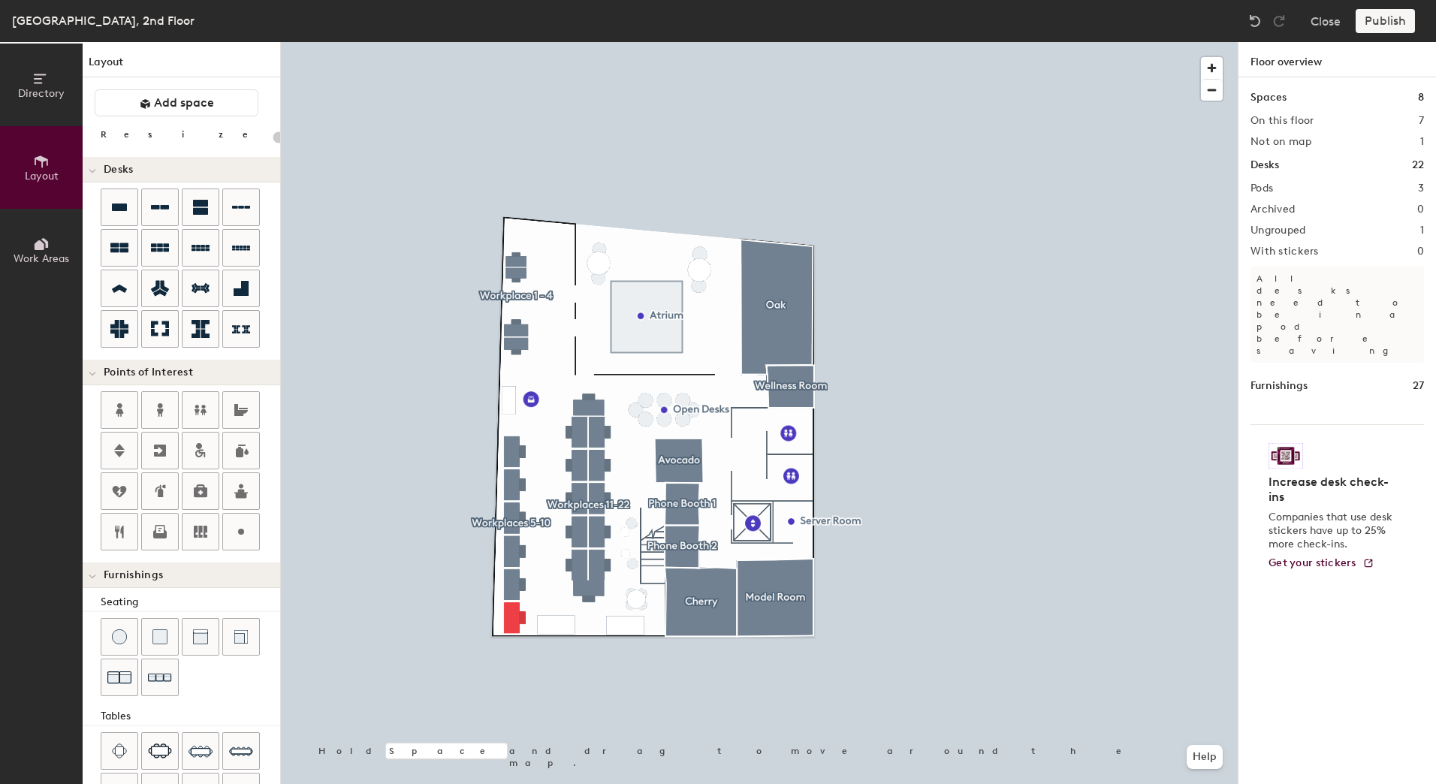
click at [39, 270] on button "Work Areas" at bounding box center [41, 250] width 83 height 83
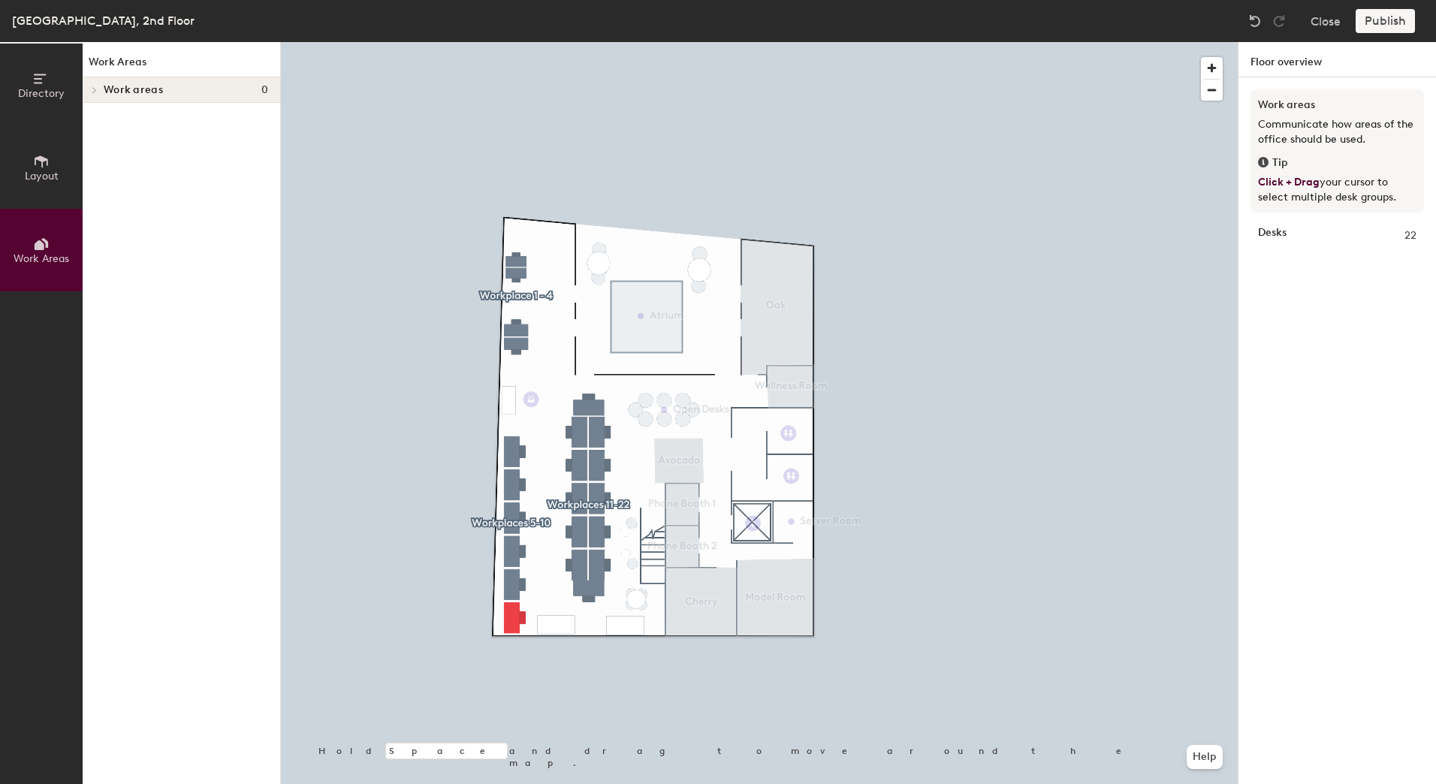
click at [116, 90] on span "Work areas" at bounding box center [133, 90] width 59 height 12
click at [94, 86] on span at bounding box center [93, 91] width 8 height 13
click at [53, 194] on button "Layout" at bounding box center [41, 167] width 83 height 83
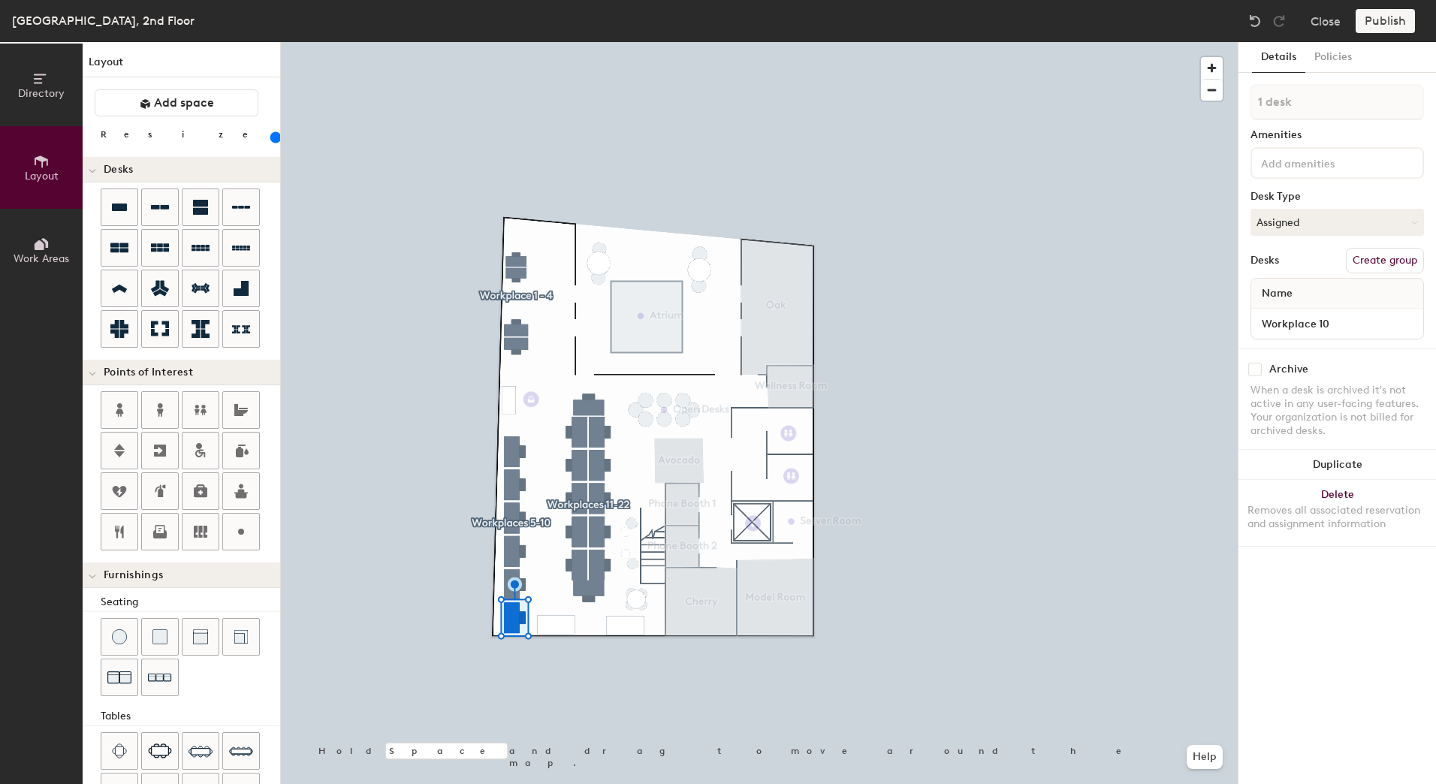
click at [38, 100] on button "Directory" at bounding box center [41, 85] width 83 height 83
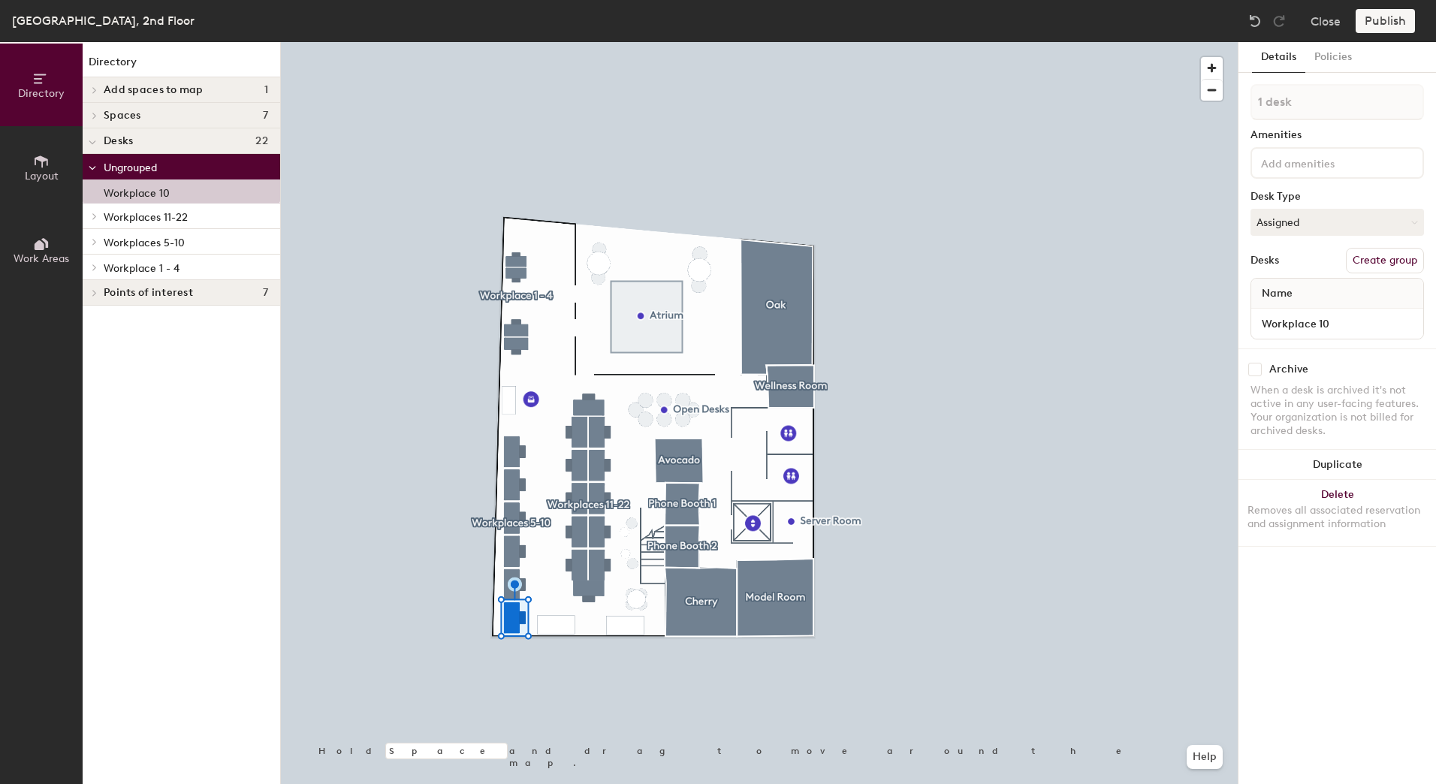
click at [1382, 8] on div "[GEOGRAPHIC_DATA], 2nd Floor Close Publish" at bounding box center [718, 21] width 1436 height 42
drag, startPoint x: 1381, startPoint y: 15, endPoint x: 1379, endPoint y: 23, distance: 8.6
click at [1379, 23] on div "Publish" at bounding box center [1389, 21] width 68 height 24
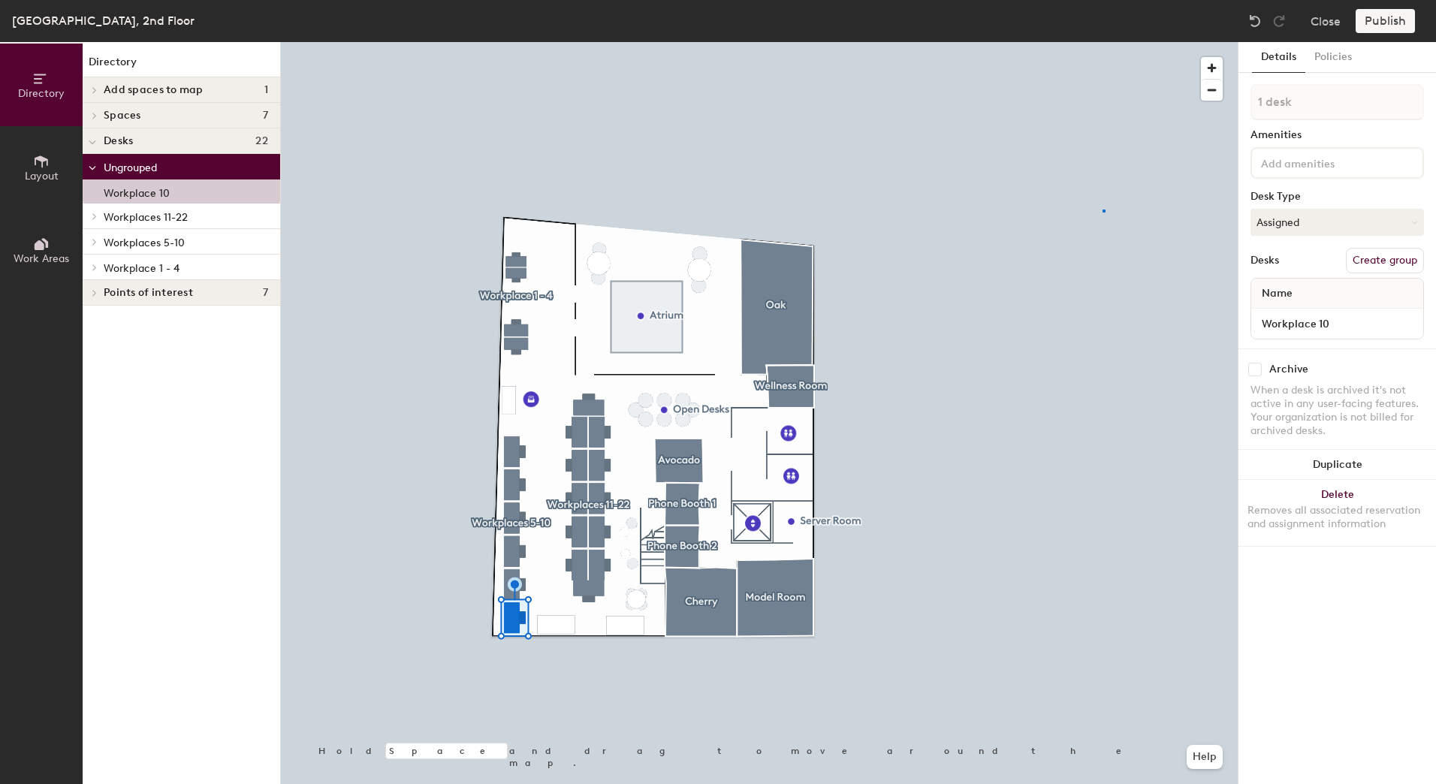
click at [1102, 42] on div at bounding box center [759, 42] width 957 height 0
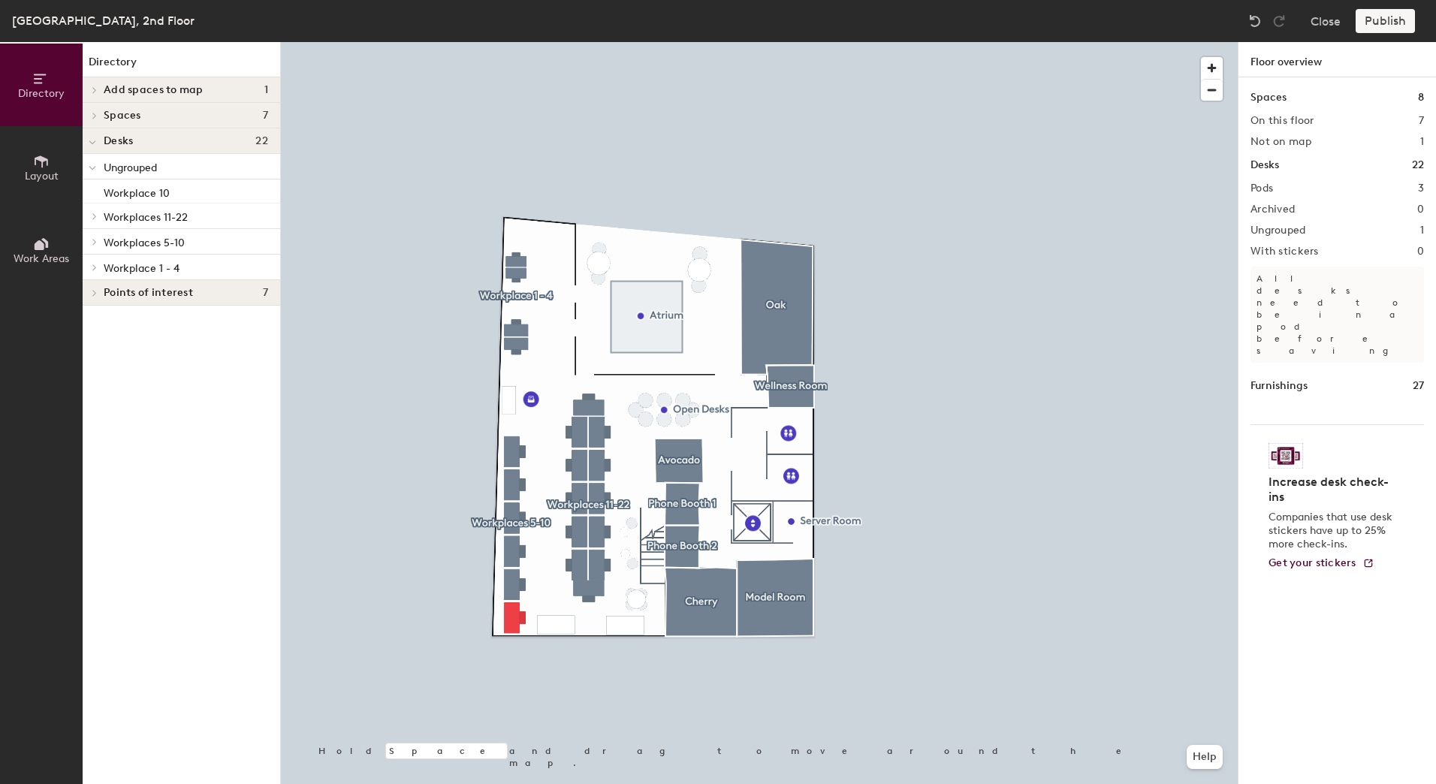
click at [1385, 20] on div "Publish" at bounding box center [1389, 21] width 68 height 24
click at [670, 42] on div at bounding box center [759, 42] width 957 height 0
click at [689, 42] on div at bounding box center [759, 42] width 957 height 0
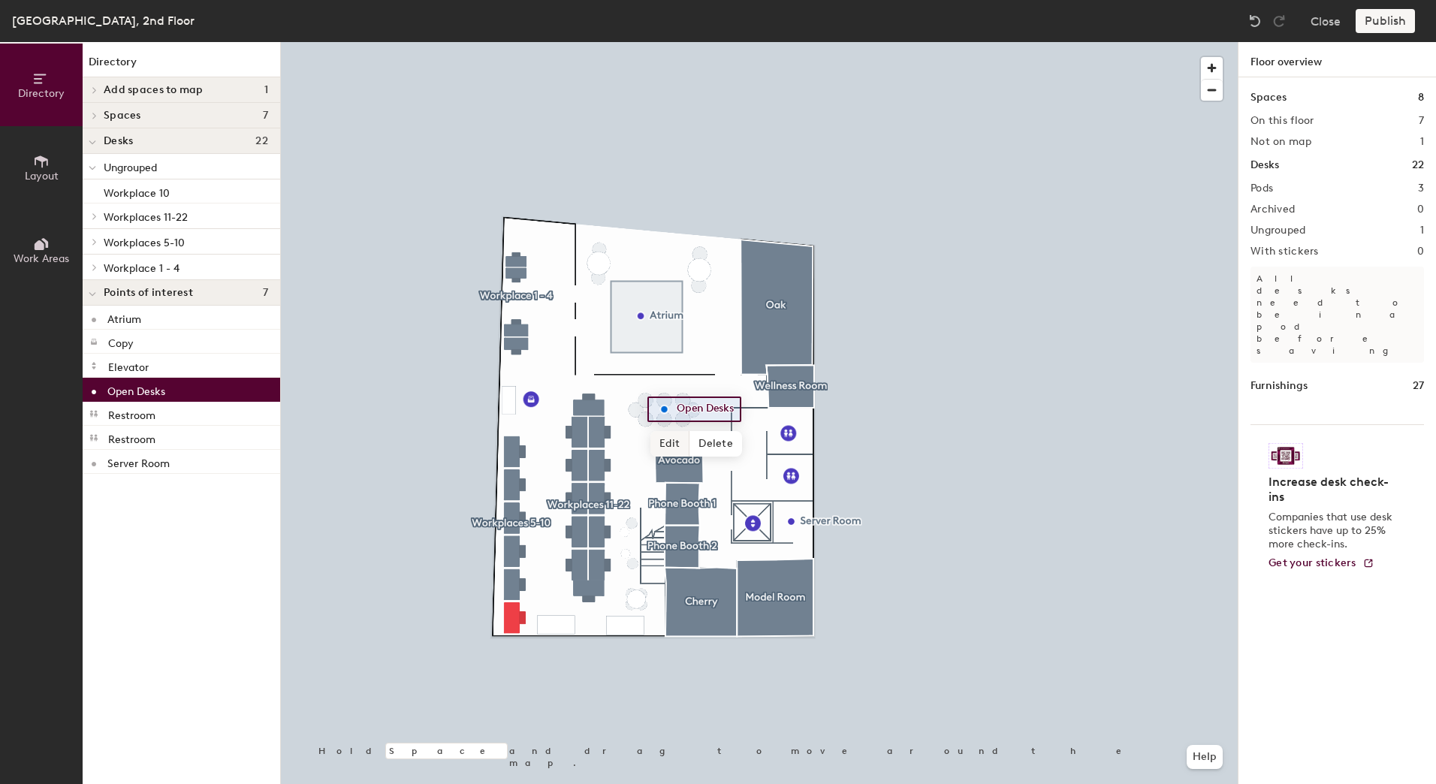
click at [669, 440] on span "Edit" at bounding box center [669, 444] width 39 height 26
click at [698, 411] on input "Open Desks" at bounding box center [707, 409] width 68 height 21
click at [695, 443] on span "Done" at bounding box center [699, 444] width 44 height 26
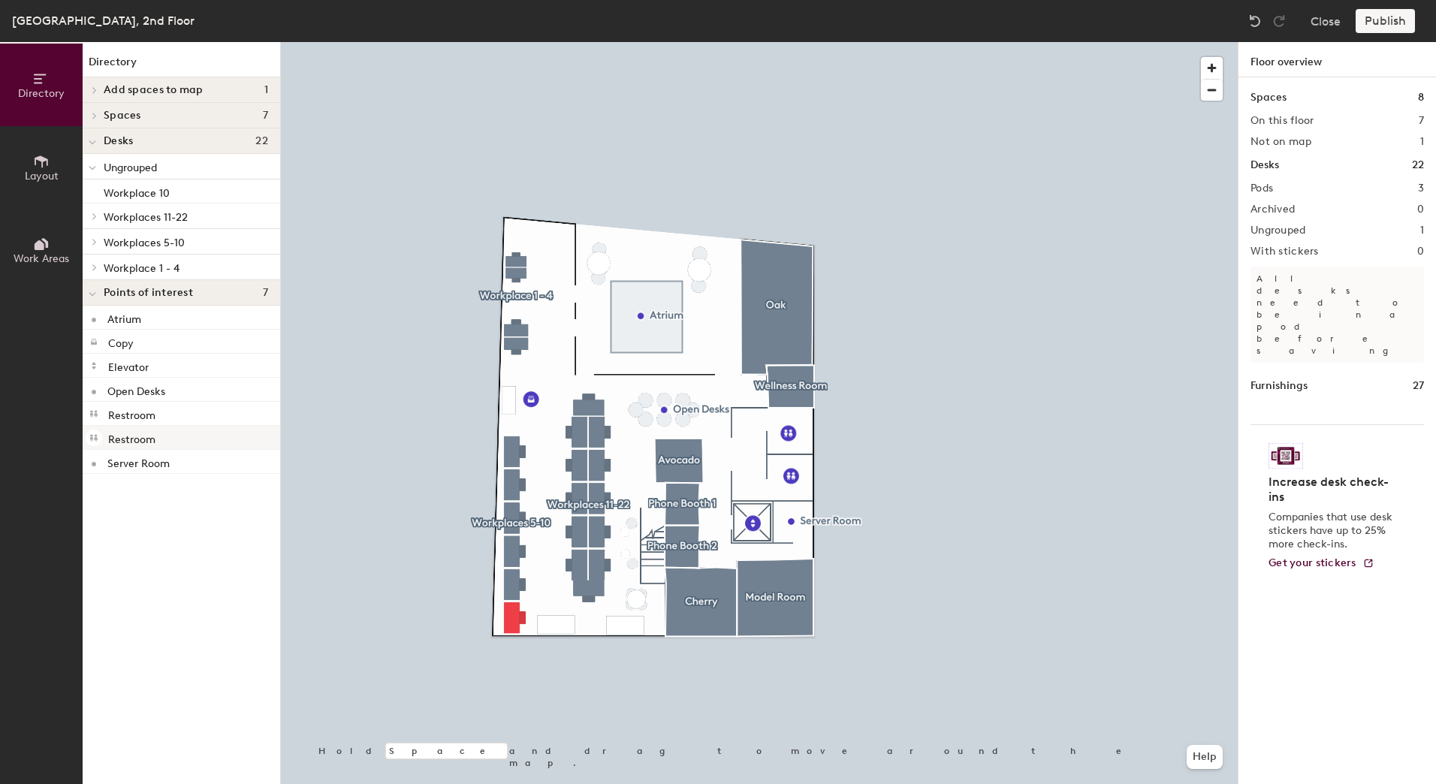
click at [623, 42] on div at bounding box center [759, 42] width 957 height 0
click at [662, 42] on div at bounding box center [759, 42] width 957 height 0
click at [674, 42] on div at bounding box center [759, 42] width 957 height 0
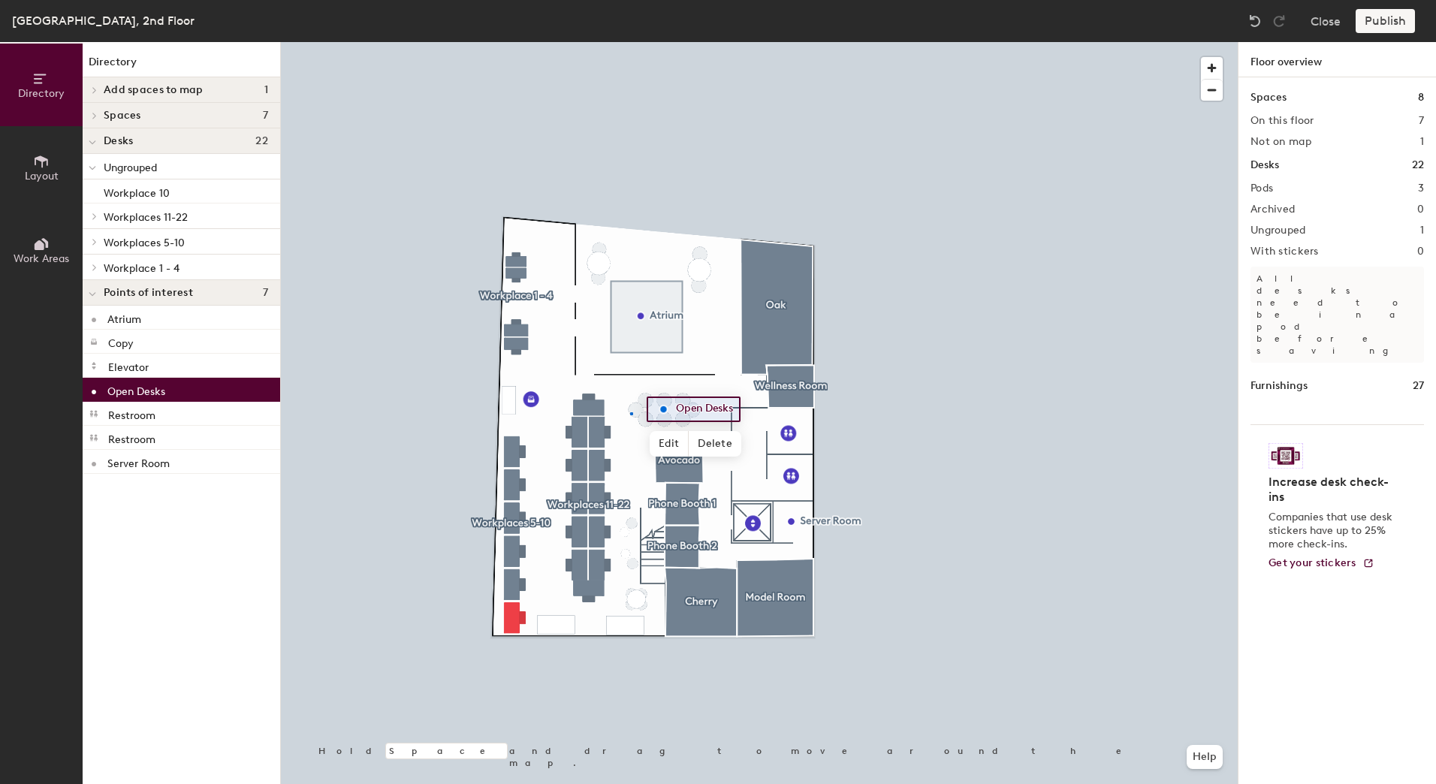
click at [629, 42] on div at bounding box center [759, 42] width 957 height 0
